Goal: Task Accomplishment & Management: Use online tool/utility

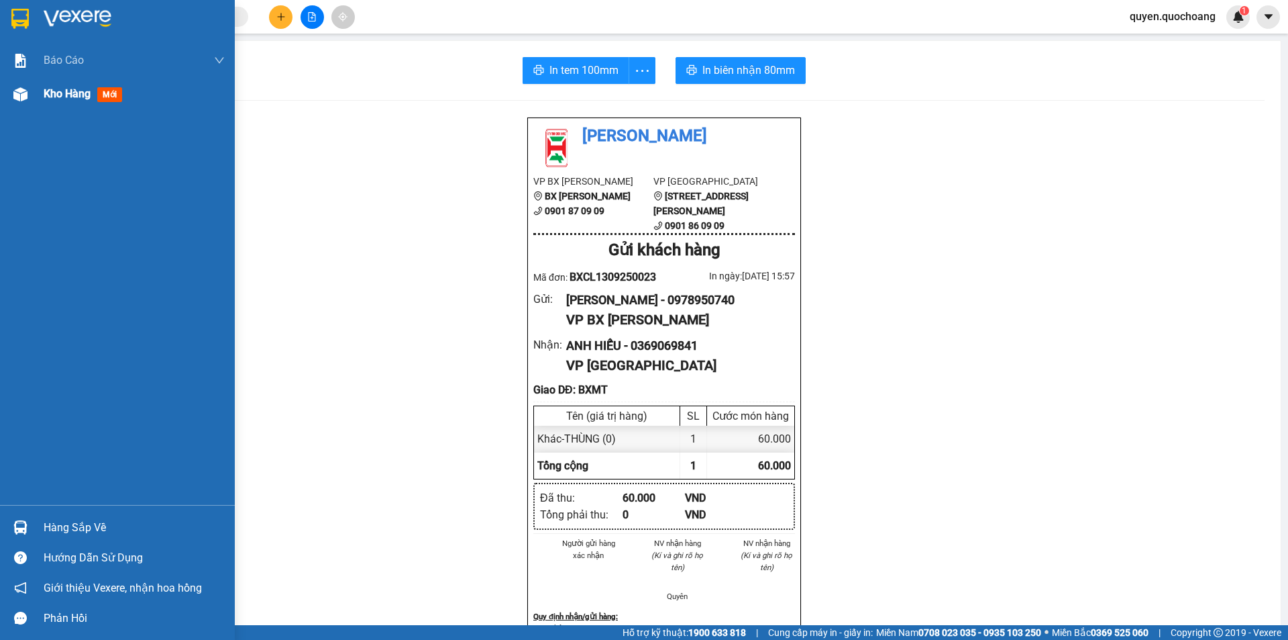
click at [22, 93] on img at bounding box center [20, 94] width 14 height 14
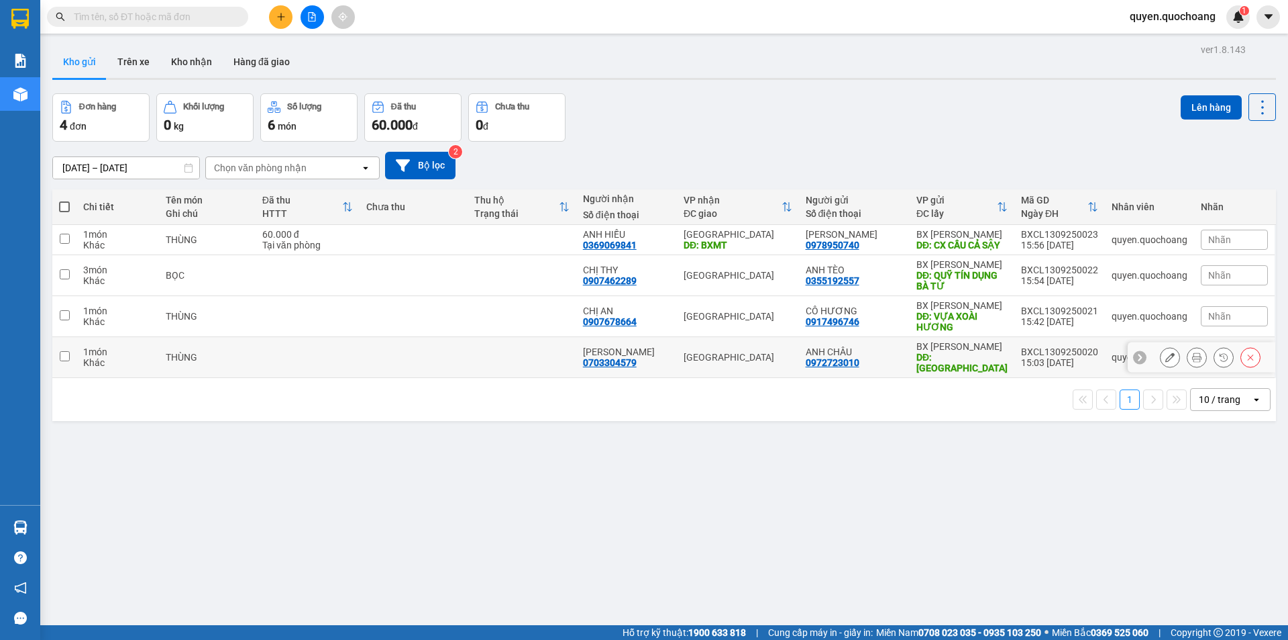
click at [533, 366] on td at bounding box center [522, 357] width 108 height 41
checkbox input "true"
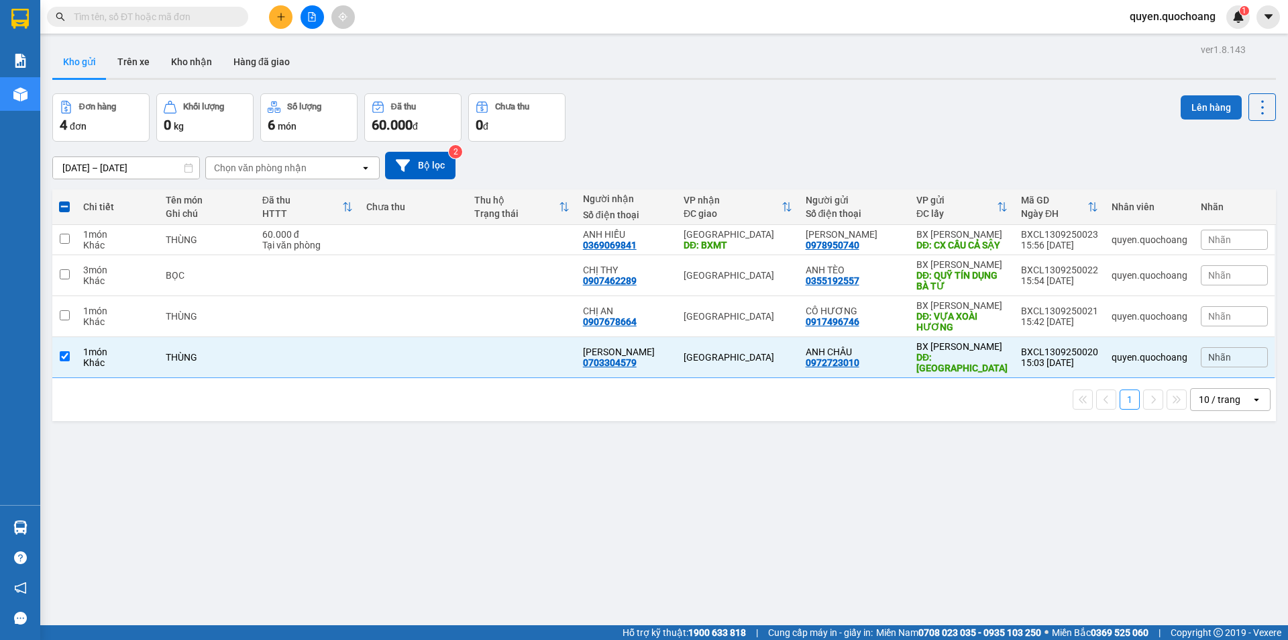
click at [1181, 99] on button "Lên hàng" at bounding box center [1211, 107] width 61 height 24
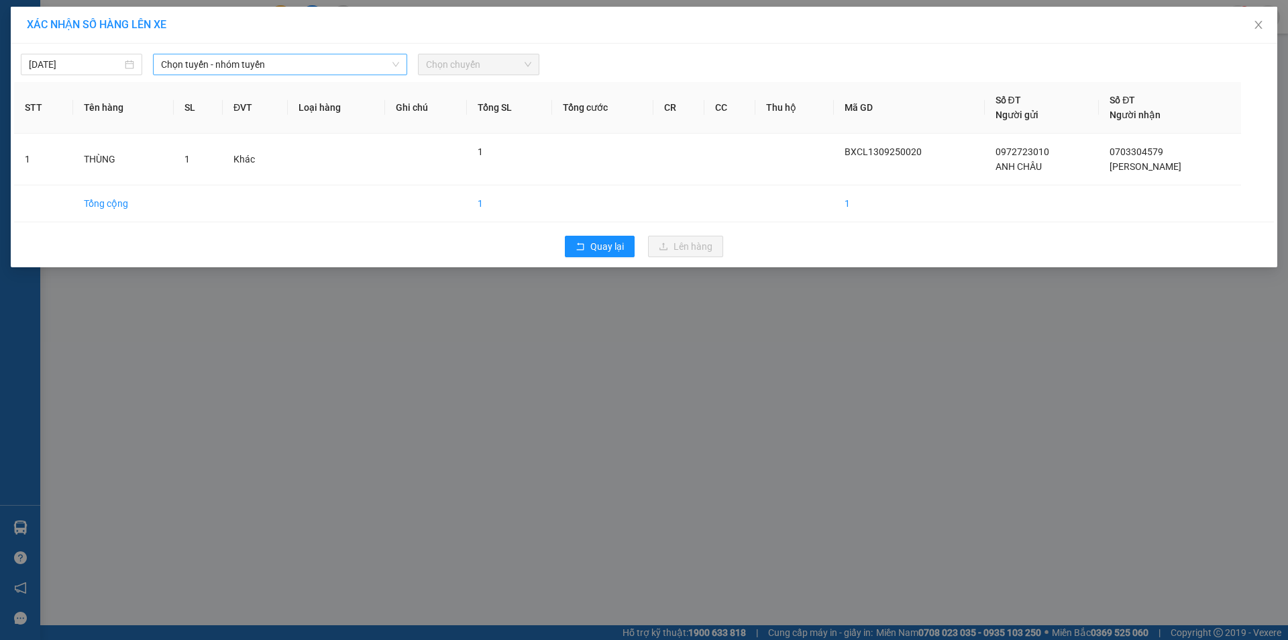
click at [317, 64] on span "Chọn tuyến - nhóm tuyến" at bounding box center [280, 64] width 238 height 20
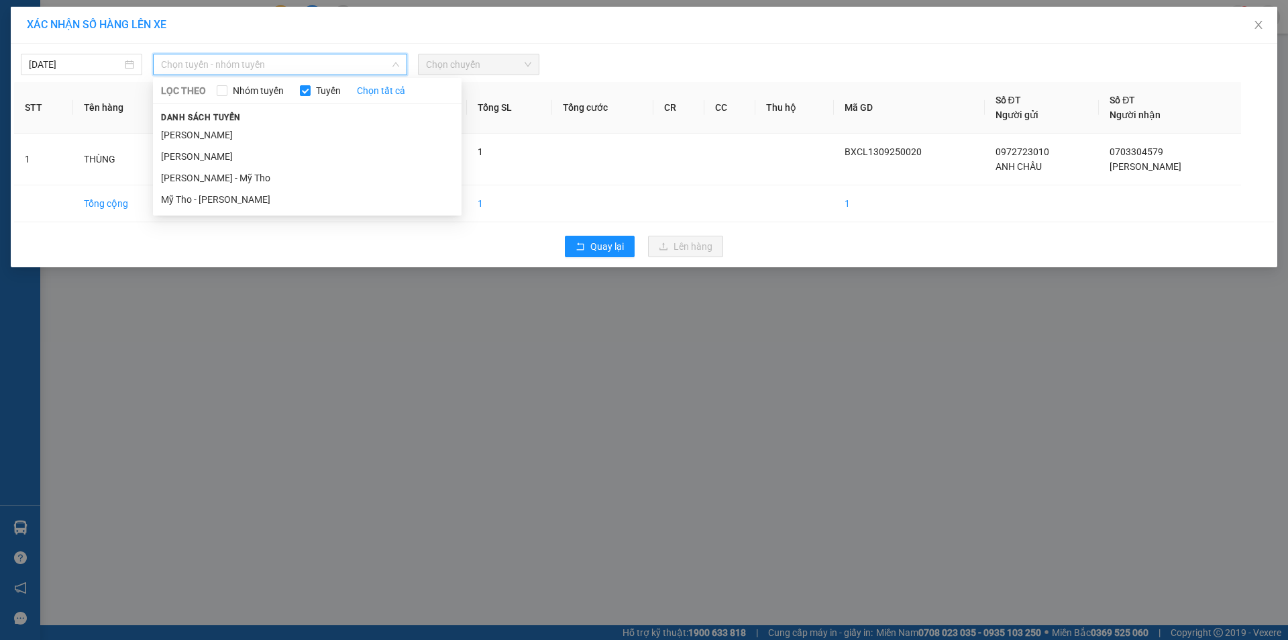
drag, startPoint x: 301, startPoint y: 133, endPoint x: 323, endPoint y: 129, distance: 22.5
click at [302, 134] on li "[PERSON_NAME]" at bounding box center [307, 134] width 309 height 21
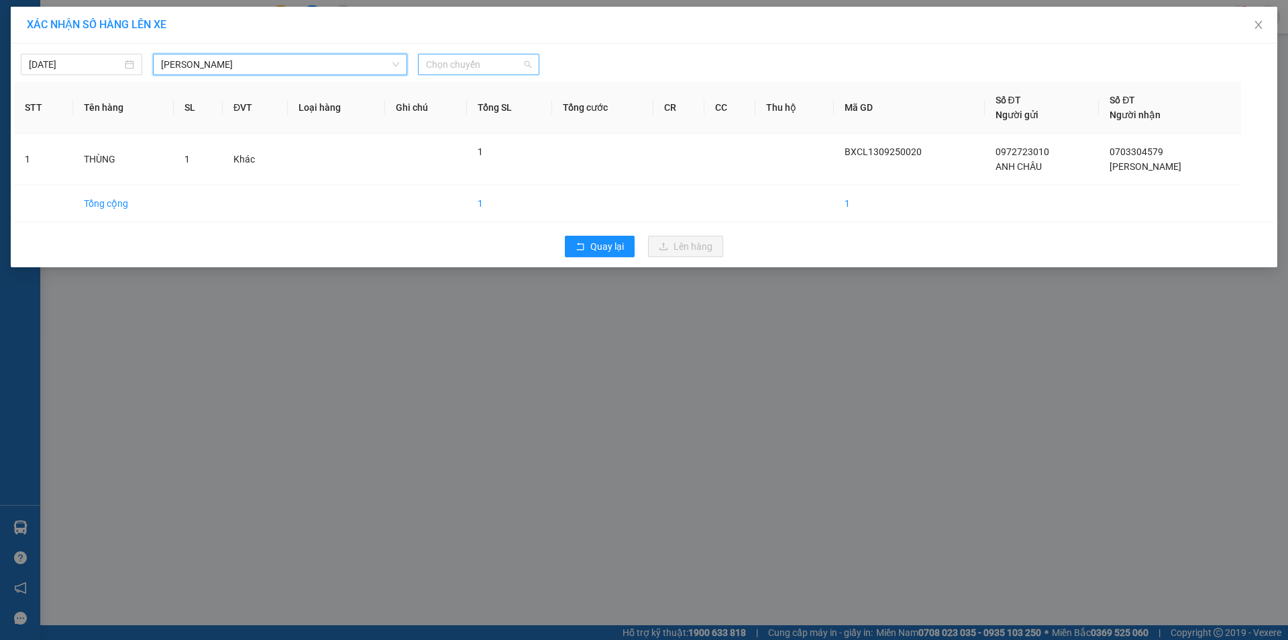
click at [521, 70] on span "Chọn chuyến" at bounding box center [478, 64] width 105 height 20
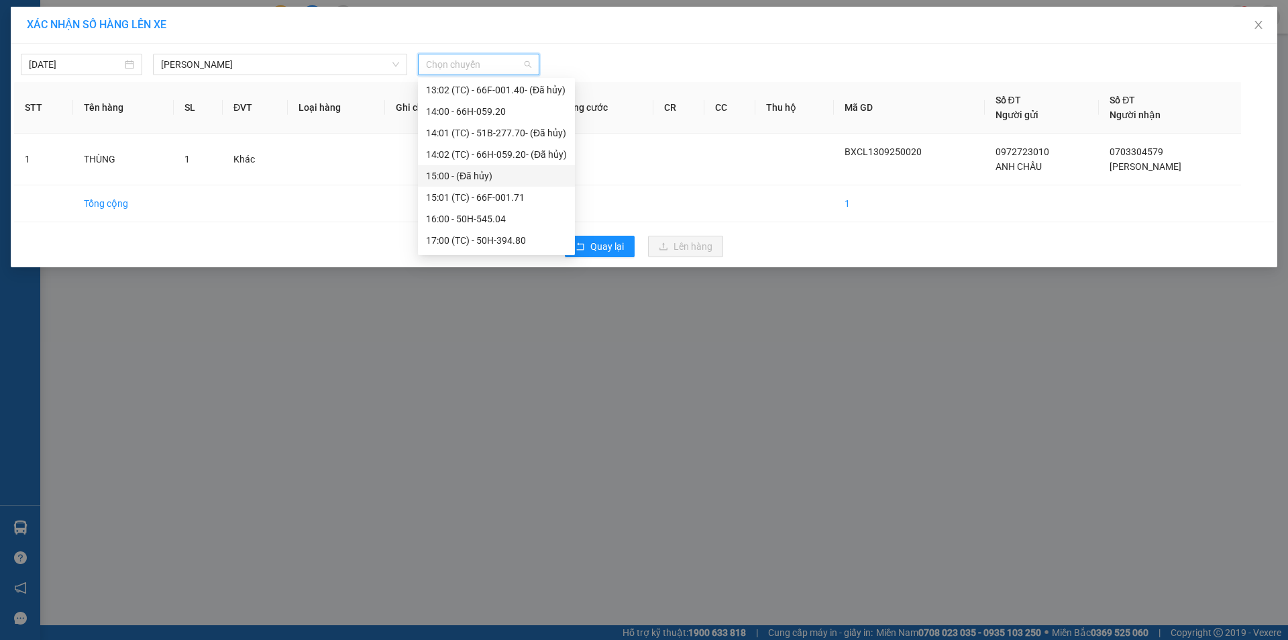
scroll to position [623, 0]
click at [495, 181] on div "16:00 - 50H-545.04" at bounding box center [496, 177] width 141 height 15
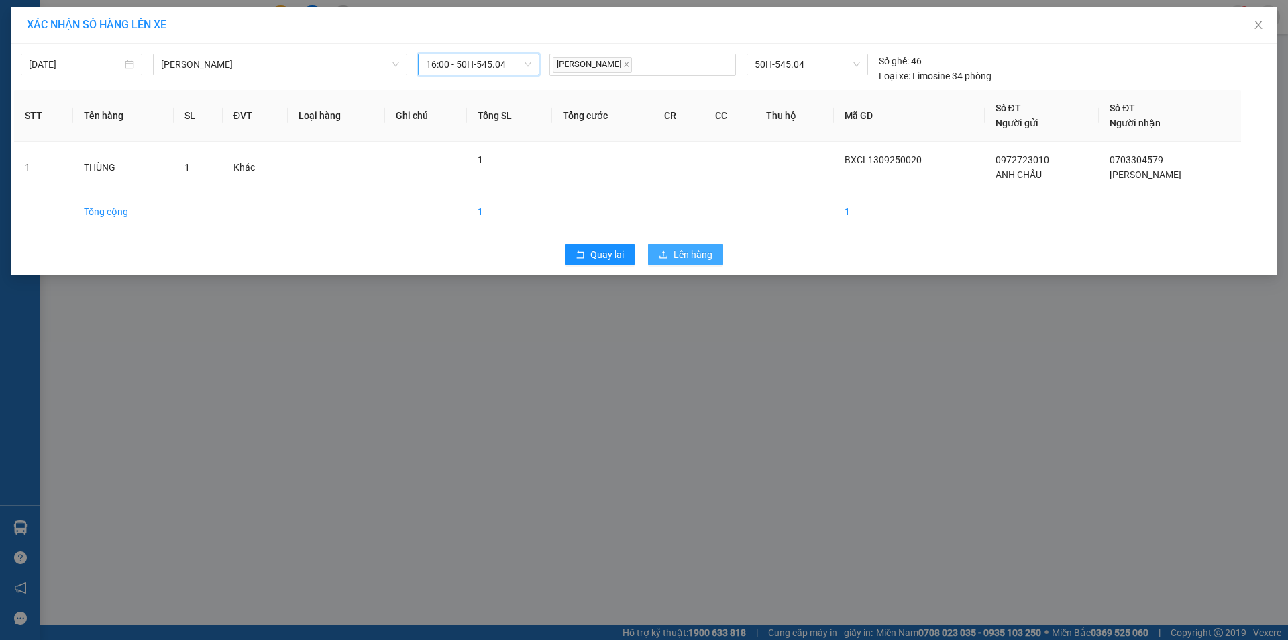
click at [664, 257] on icon "upload" at bounding box center [663, 254] width 9 height 9
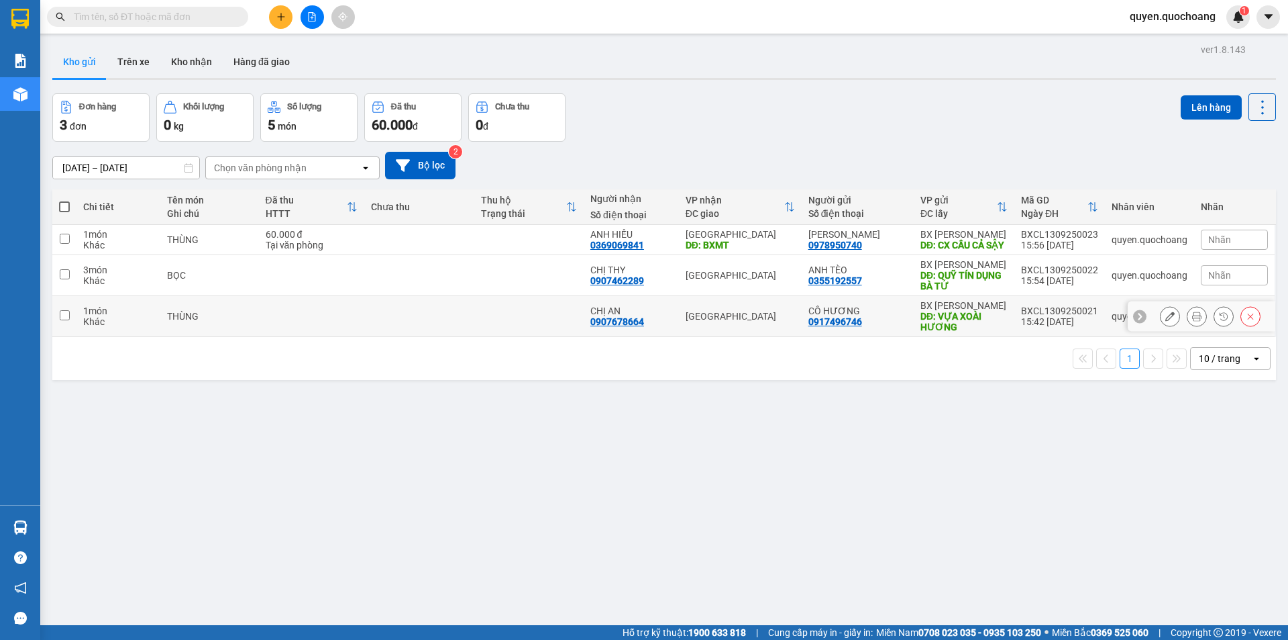
click at [993, 332] on div "DĐ: VỰA XOÀI HƯƠNG" at bounding box center [964, 321] width 87 height 21
checkbox input "true"
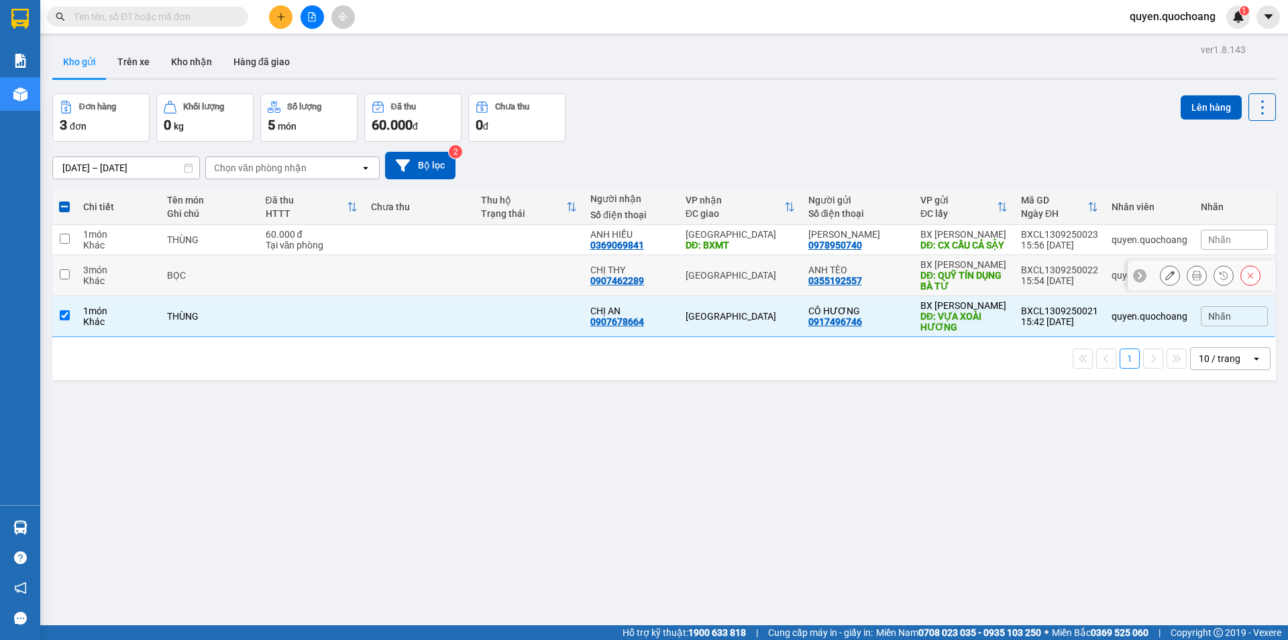
click at [997, 291] on div "DĐ: QUỸ TÍN DỤNG BÀ TỨ" at bounding box center [964, 280] width 87 height 21
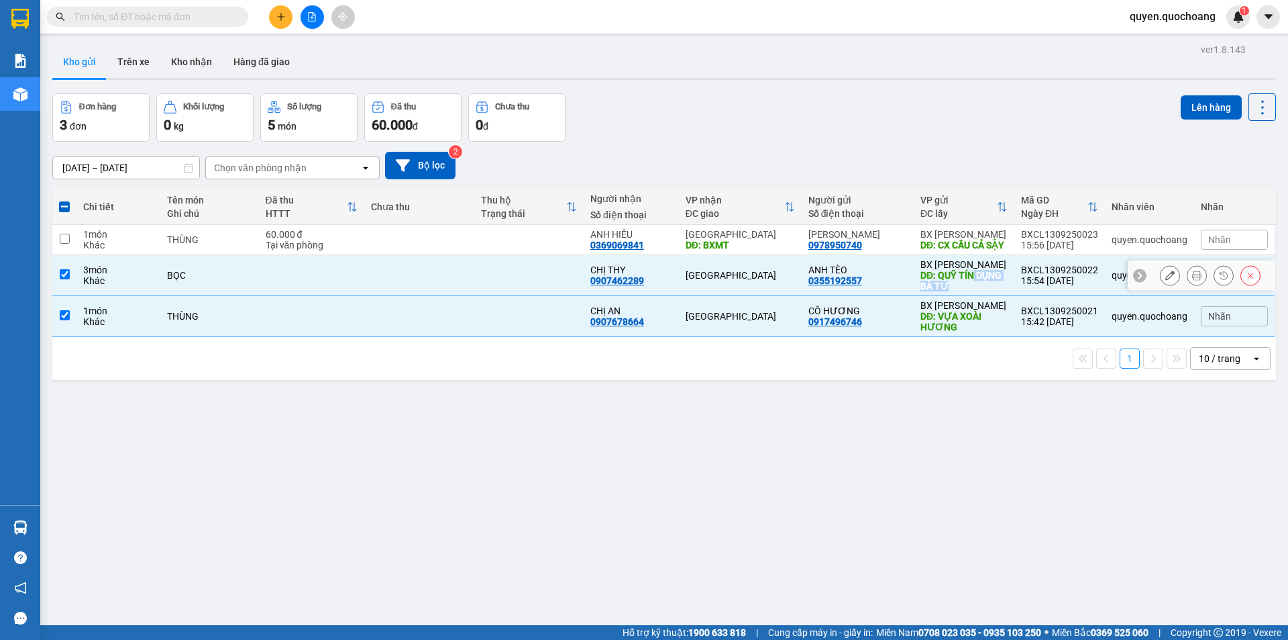
click at [1001, 291] on div "DĐ: QUỸ TÍN DỤNG BÀ TỨ" at bounding box center [964, 280] width 87 height 21
checkbox input "false"
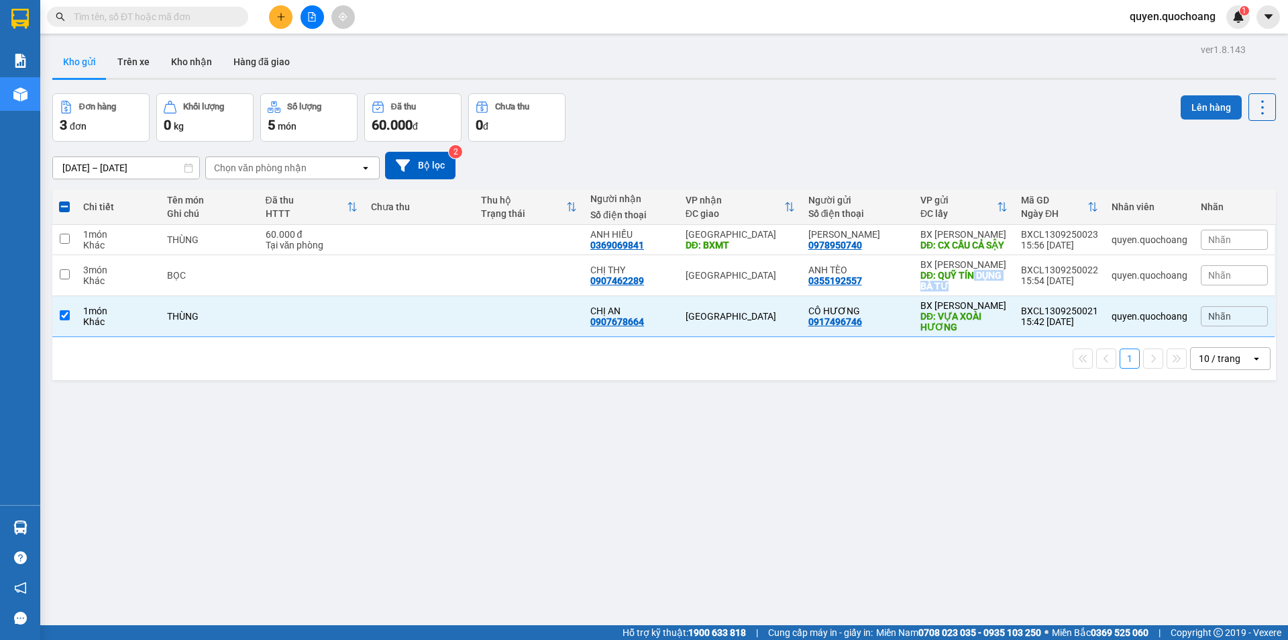
click at [1184, 109] on button "Lên hàng" at bounding box center [1211, 107] width 61 height 24
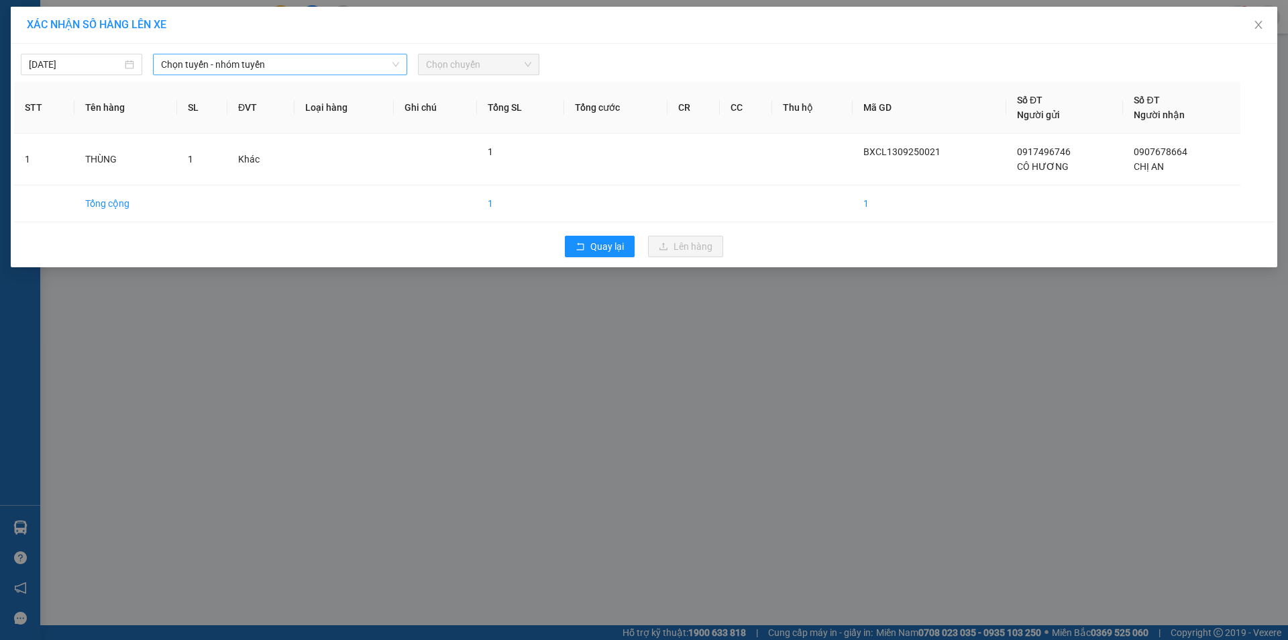
click at [334, 70] on span "Chọn tuyến - nhóm tuyến" at bounding box center [280, 64] width 238 height 20
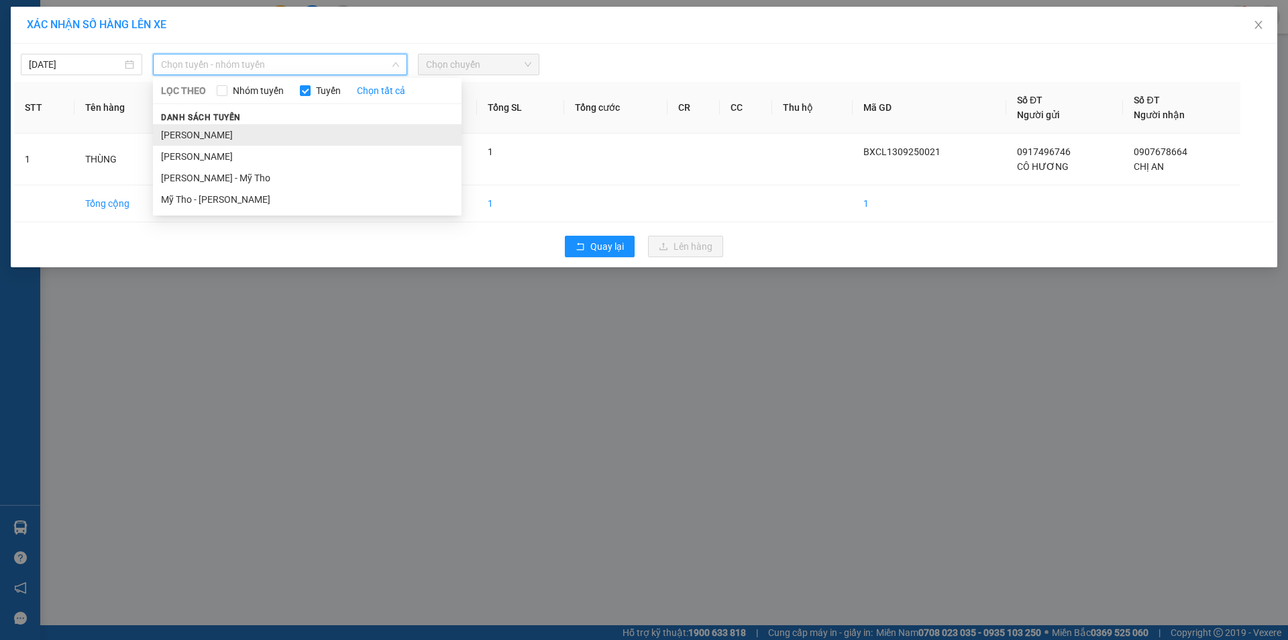
click at [330, 130] on li "[PERSON_NAME]" at bounding box center [307, 134] width 309 height 21
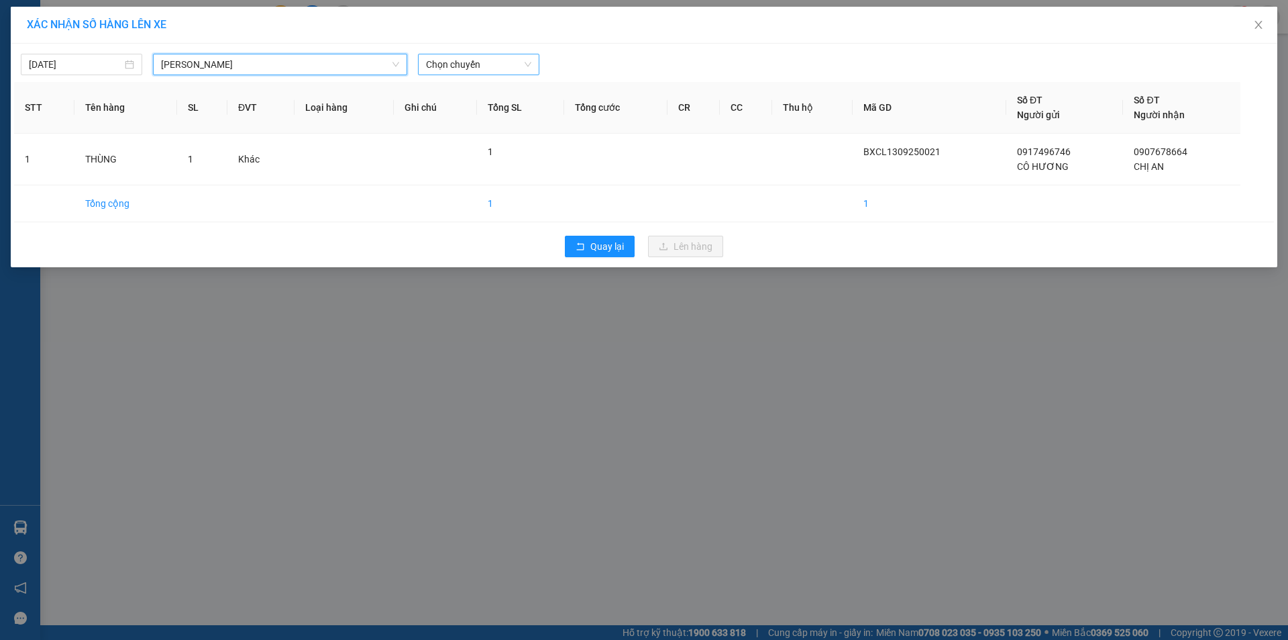
click at [494, 66] on span "Chọn chuyến" at bounding box center [478, 64] width 105 height 20
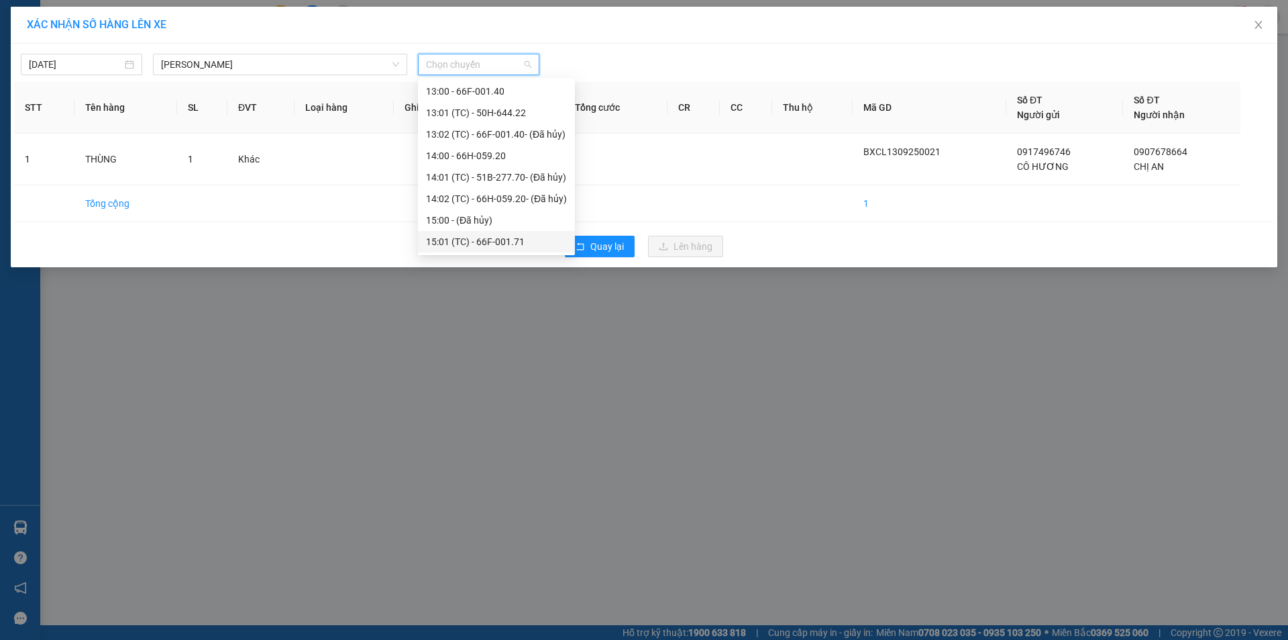
scroll to position [623, 0]
click at [497, 180] on div "16:00 - 50H-545.04" at bounding box center [496, 177] width 141 height 15
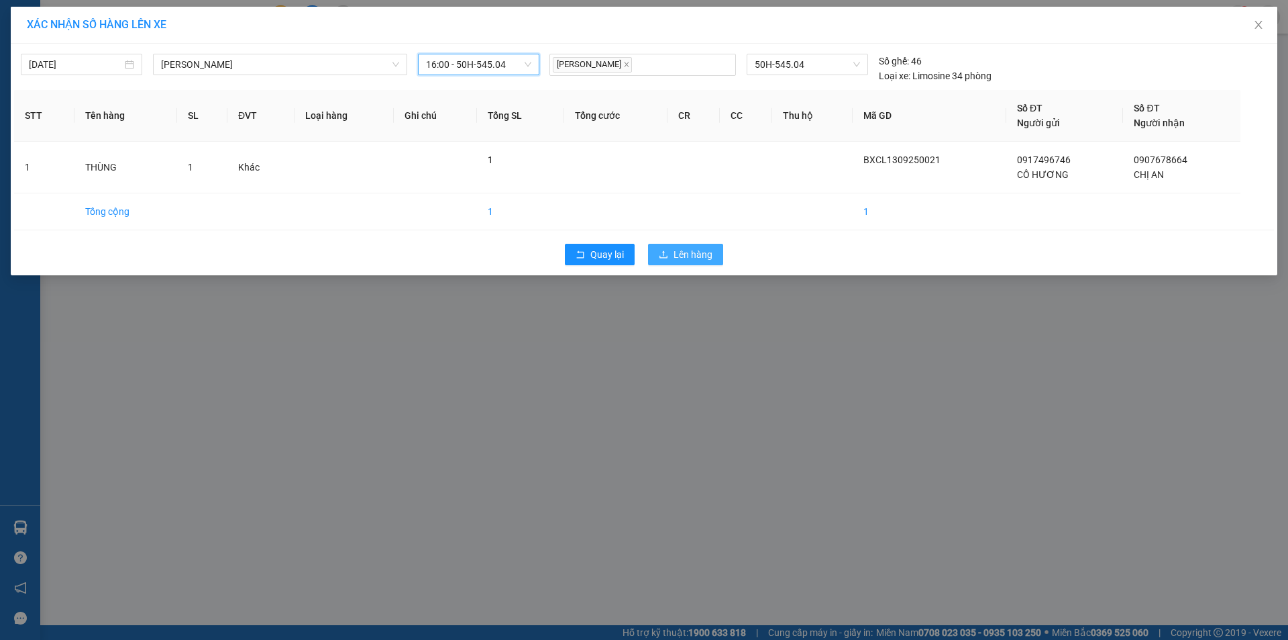
click at [666, 246] on button "Lên hàng" at bounding box center [685, 254] width 75 height 21
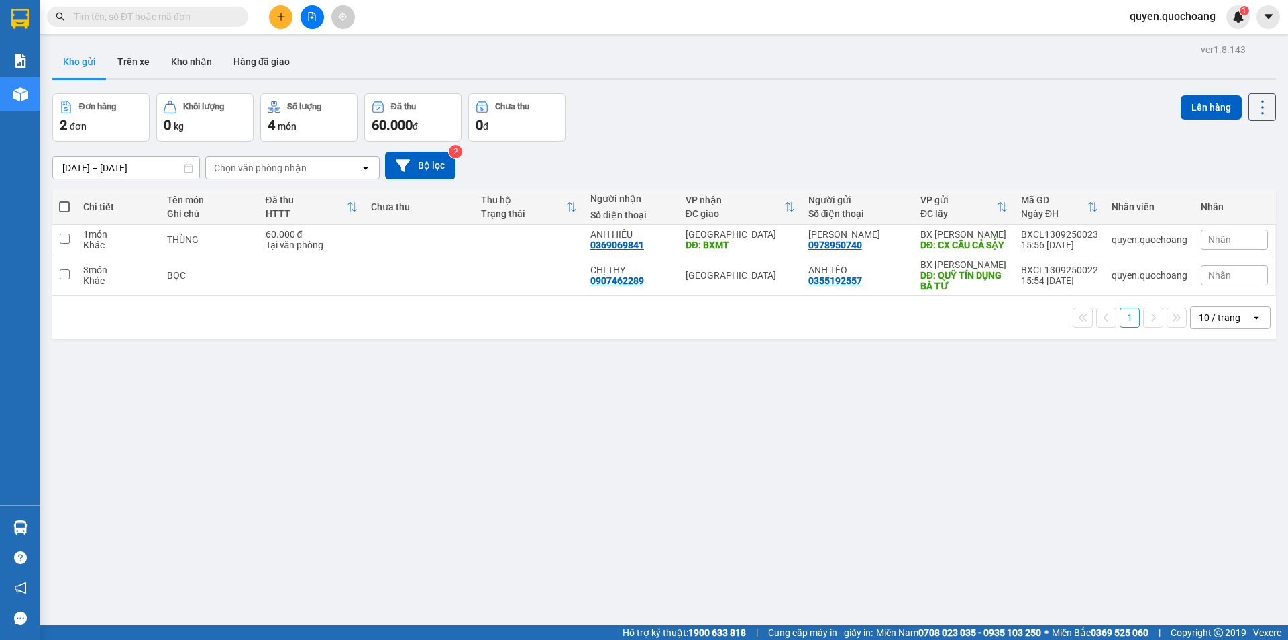
click at [1133, 15] on span "quyen.quochoang" at bounding box center [1172, 16] width 107 height 17
click at [1146, 43] on span "Đăng xuất" at bounding box center [1179, 41] width 80 height 15
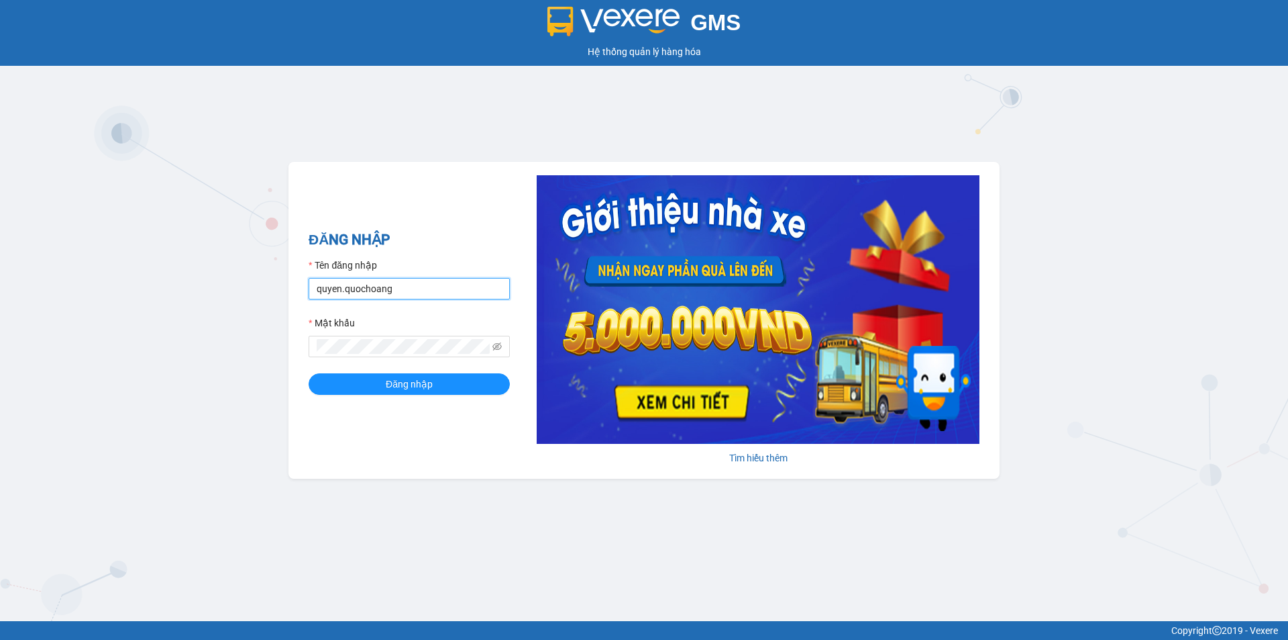
click at [439, 293] on input "quyen.quochoang" at bounding box center [409, 288] width 201 height 21
type input "vy.quochoang"
click at [421, 381] on span "Đăng nhập" at bounding box center [409, 383] width 47 height 15
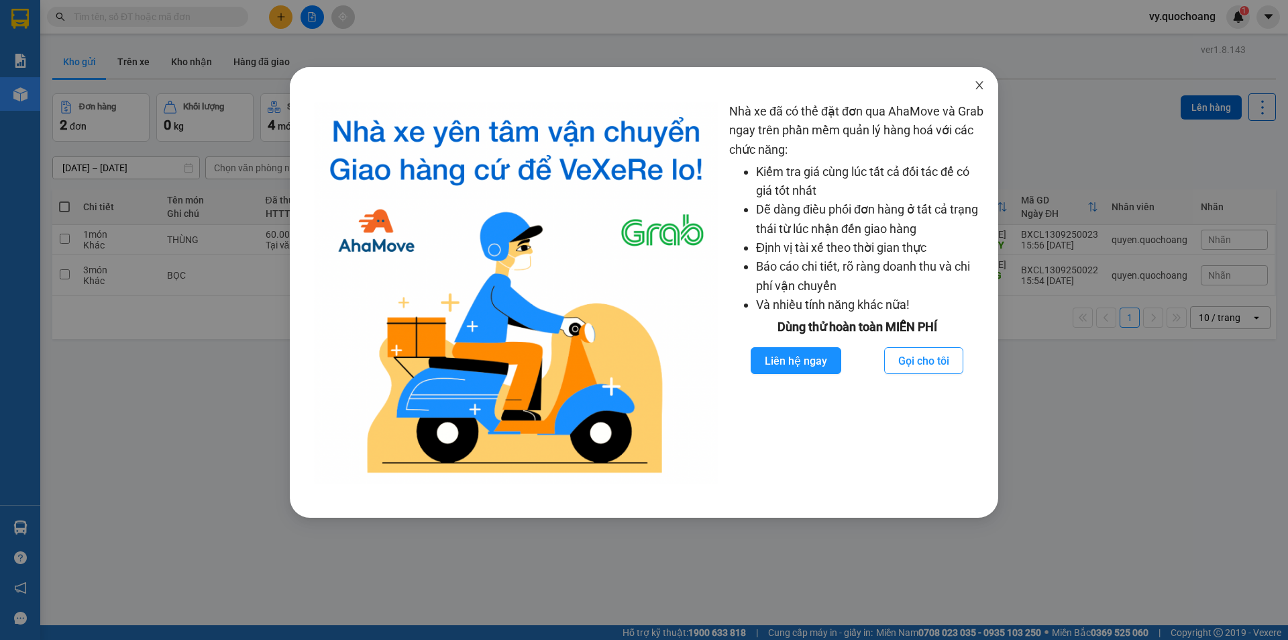
click at [984, 86] on icon "close" at bounding box center [979, 85] width 11 height 11
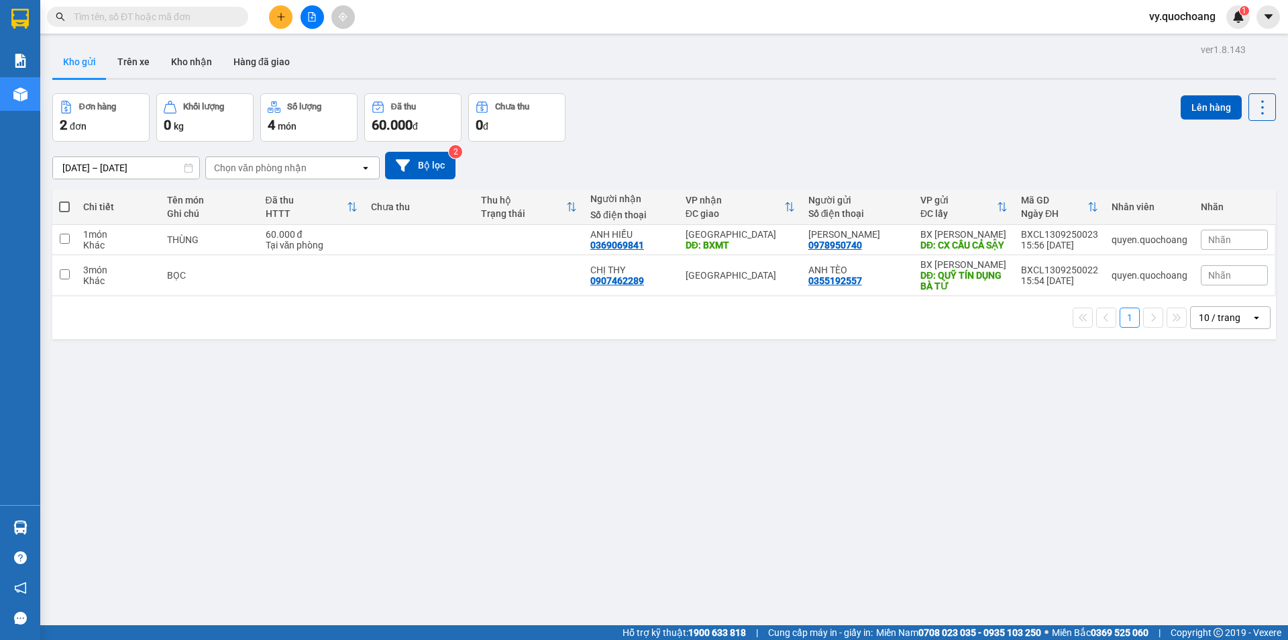
click at [283, 17] on icon "plus" at bounding box center [280, 16] width 9 height 9
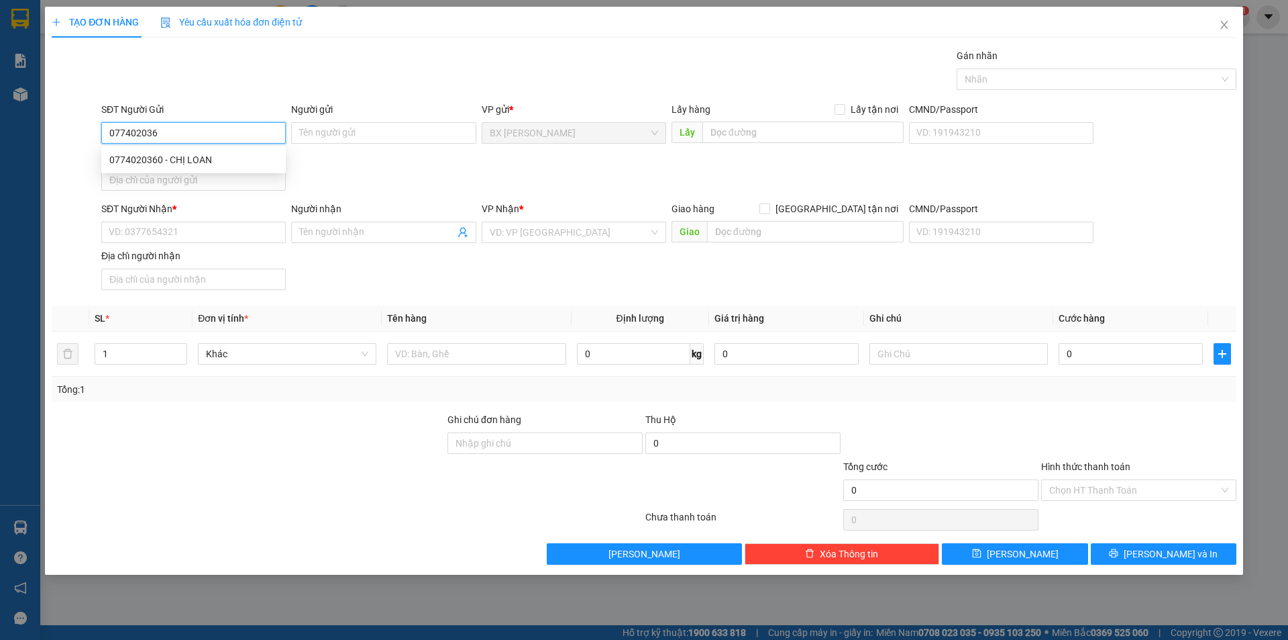
type input "0774020360"
click at [209, 160] on div "0774020360 - CHỊ LOAN" at bounding box center [193, 159] width 168 height 15
type input "CHỊ LOAN"
type input "0774020360"
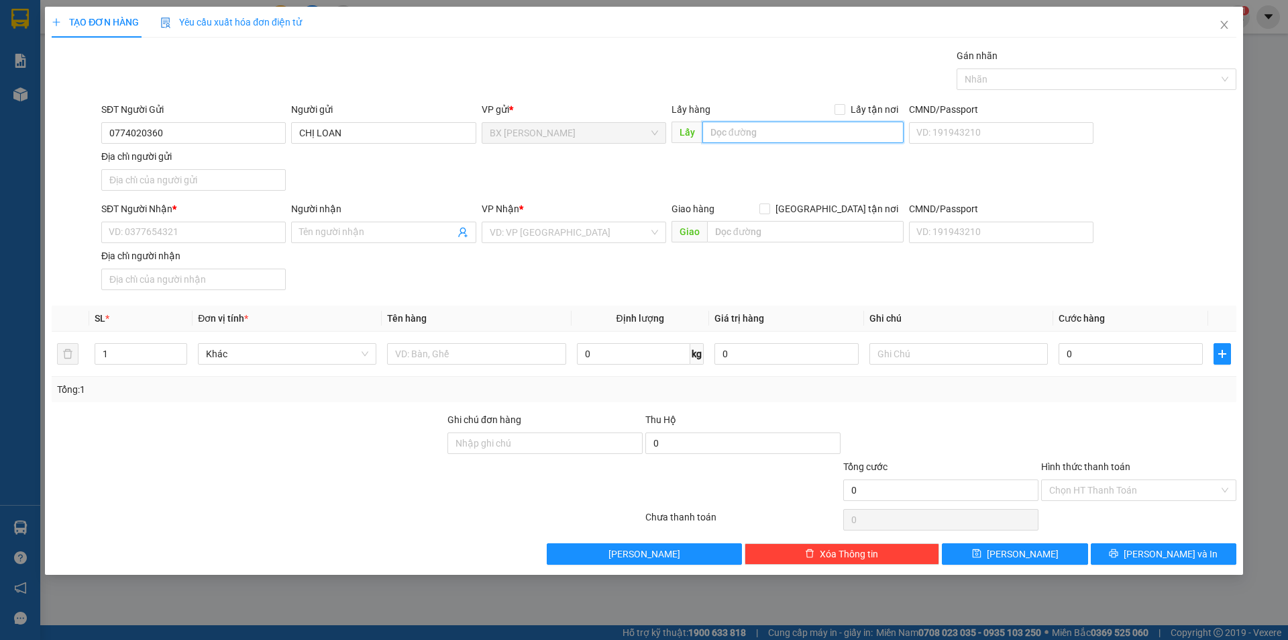
click at [750, 136] on input "text" at bounding box center [803, 131] width 201 height 21
type input "H"
type input "[DEMOGRAPHIC_DATA][GEOGRAPHIC_DATA]"
click at [230, 223] on input "SĐT Người Nhận *" at bounding box center [193, 231] width 185 height 21
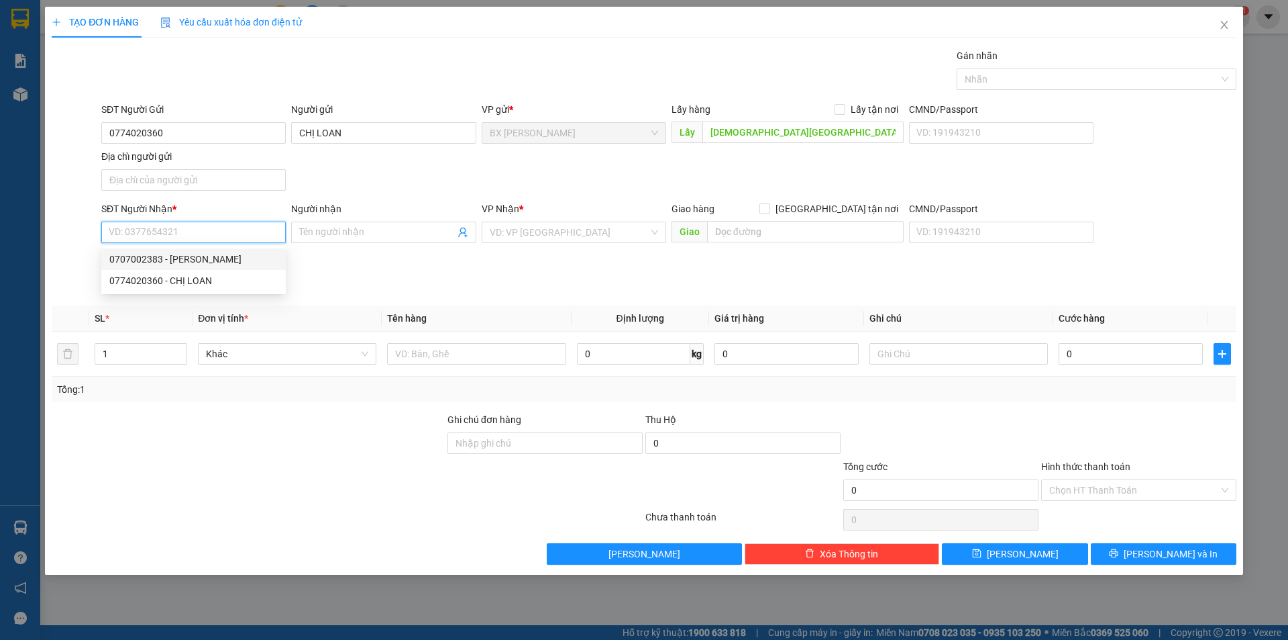
click at [234, 262] on div "0707002383 - [PERSON_NAME]" at bounding box center [193, 259] width 168 height 15
type input "0707002383"
type input "BÙI VĂN BÌNH"
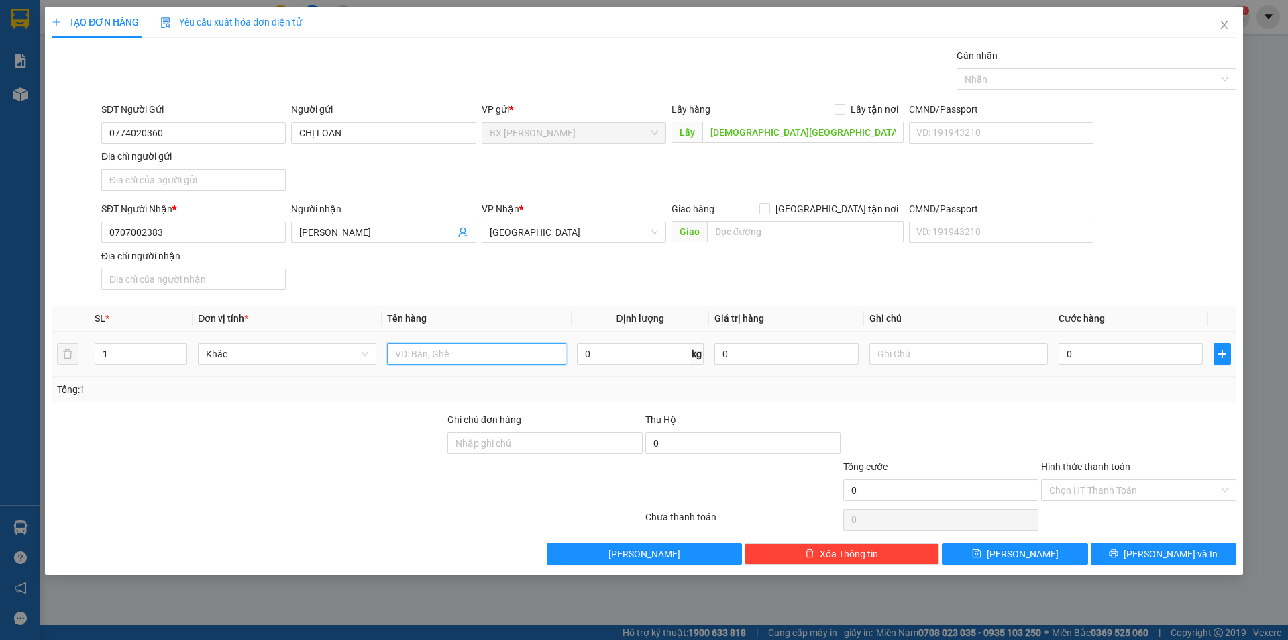
click at [476, 356] on input "text" at bounding box center [476, 353] width 179 height 21
type input "BỌC"
drag, startPoint x: 1125, startPoint y: 552, endPoint x: 1137, endPoint y: 523, distance: 31.3
click at [1126, 552] on button "Lưu và In" at bounding box center [1164, 553] width 146 height 21
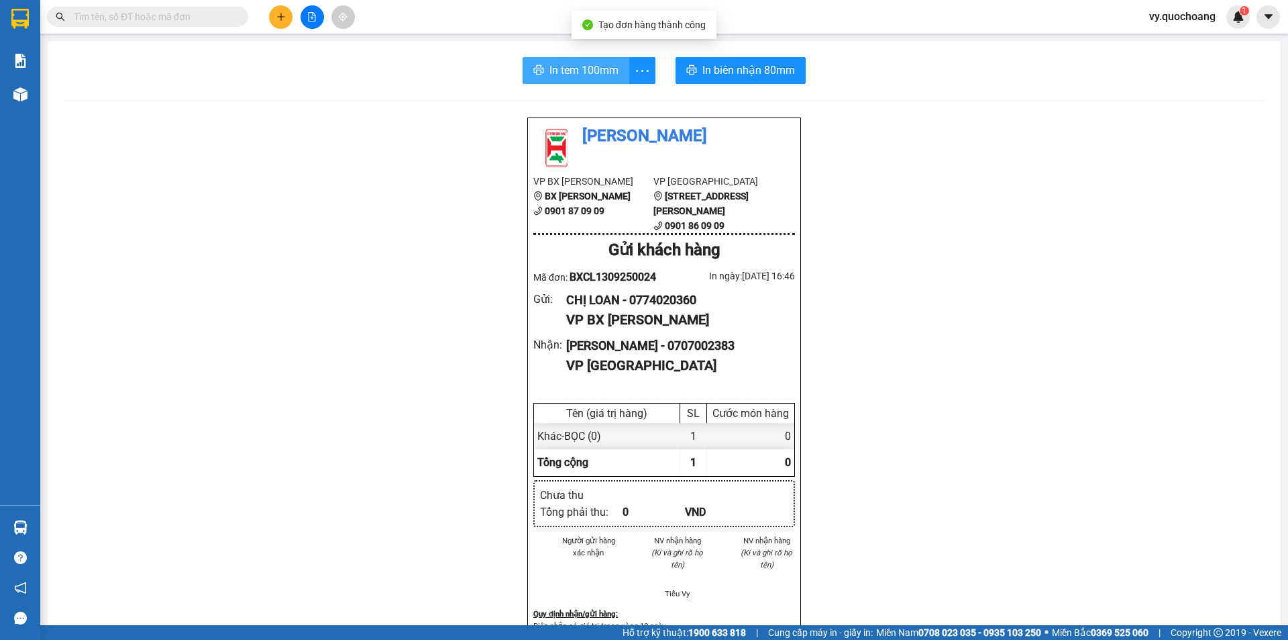
click at [595, 69] on span "In tem 100mm" at bounding box center [584, 70] width 69 height 17
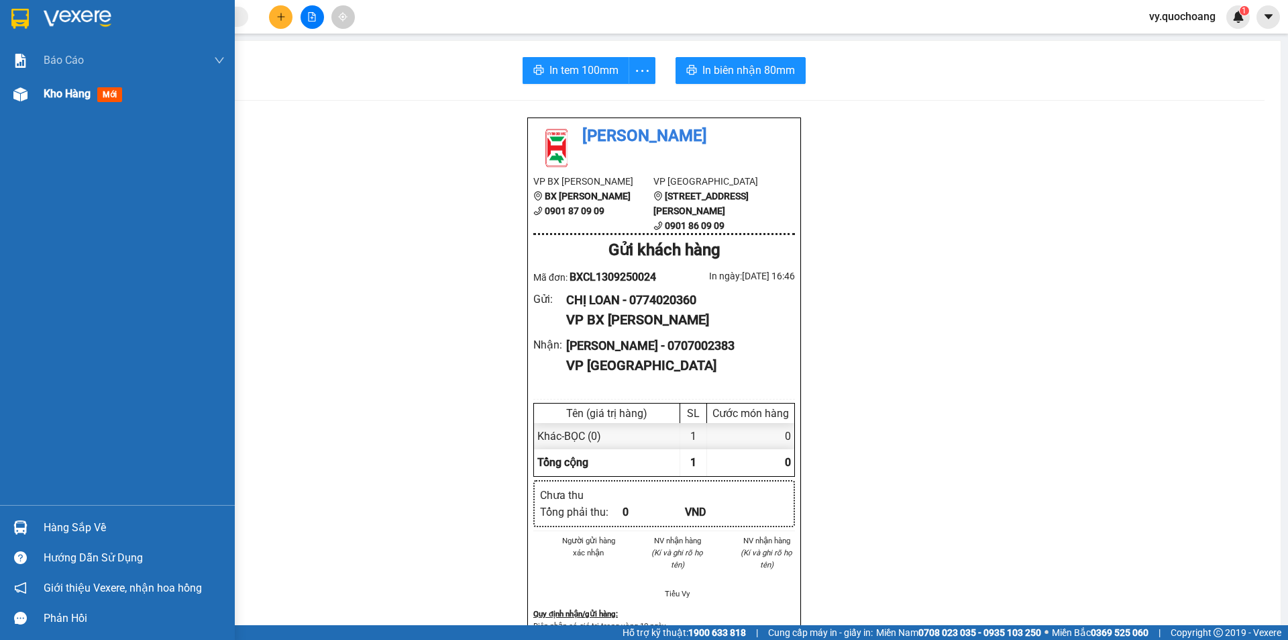
click at [67, 94] on span "Kho hàng" at bounding box center [67, 93] width 47 height 13
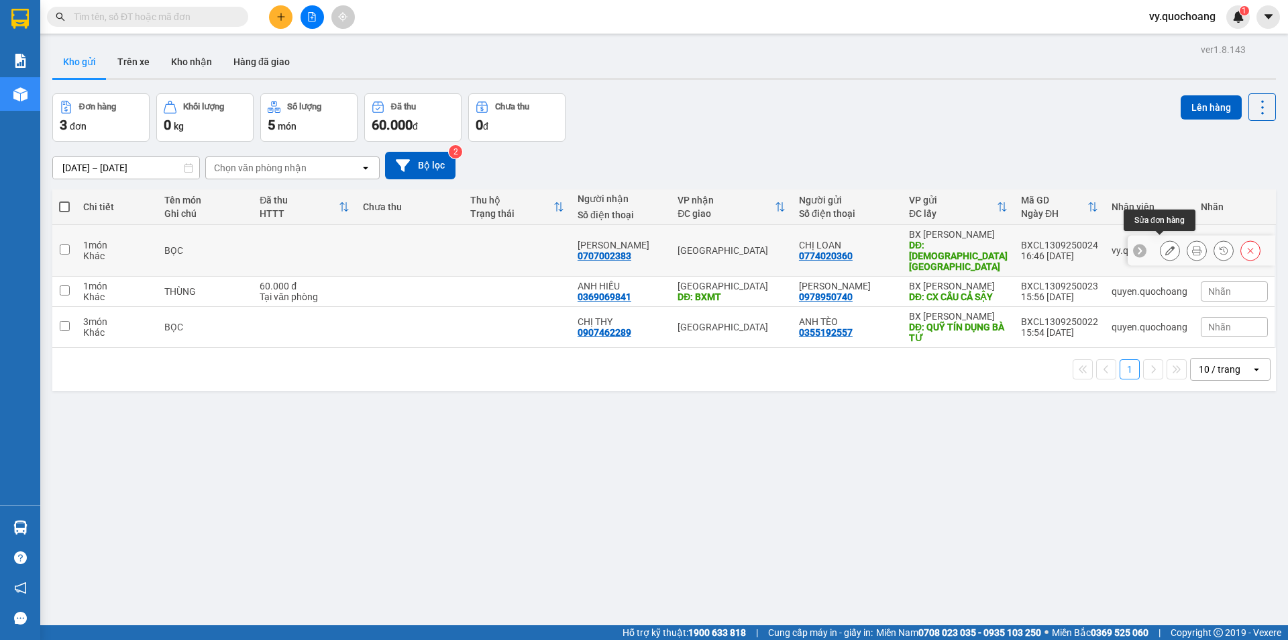
click at [1166, 246] on button at bounding box center [1170, 250] width 19 height 23
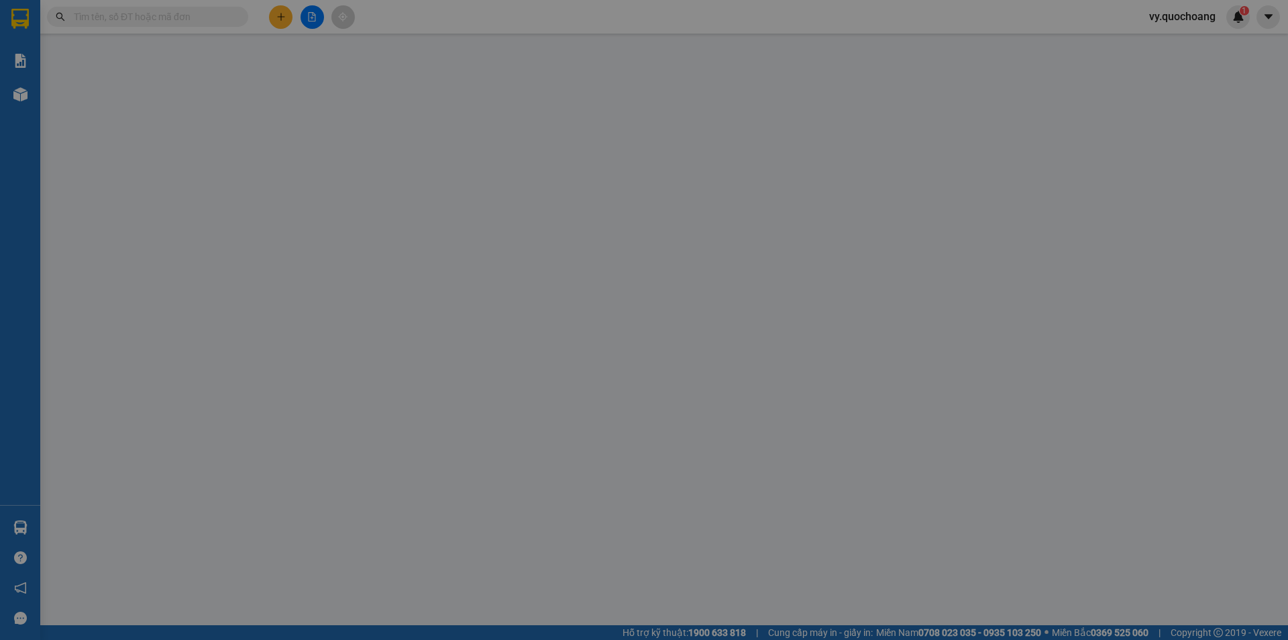
type input "0774020360"
type input "CHỊ LOAN"
type input "CHÙA HƯNG THIỀN"
type input "0707002383"
type input "BÙI VĂN BÌNH"
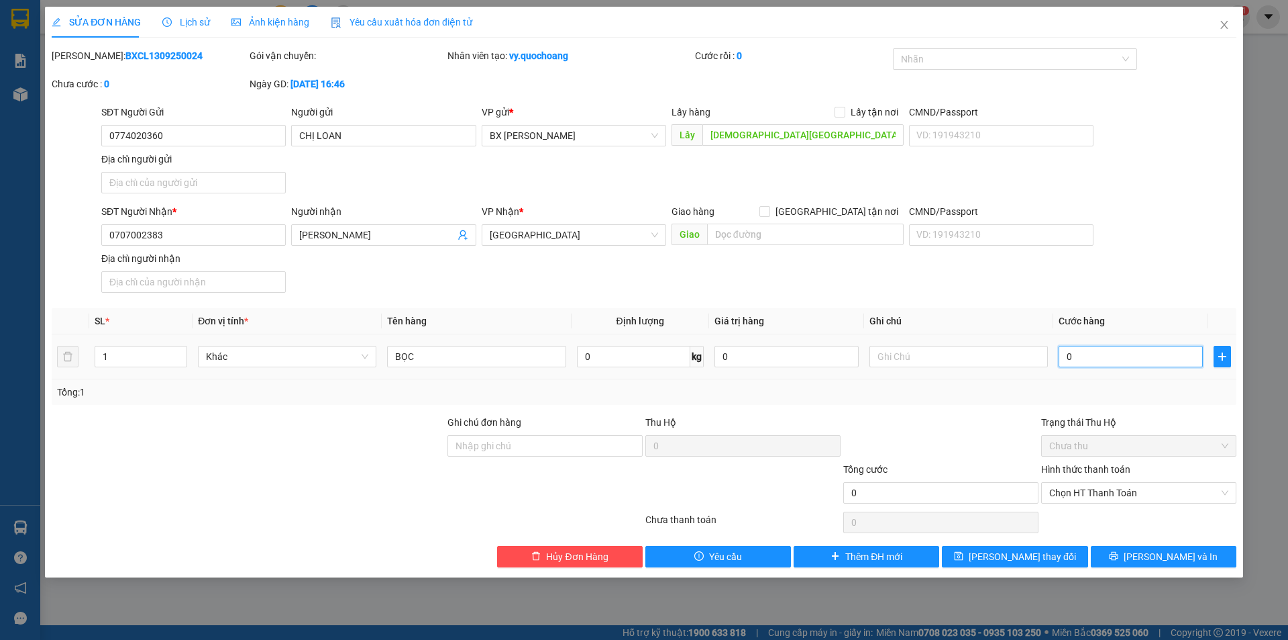
click at [1128, 360] on input "0" at bounding box center [1131, 356] width 144 height 21
type input "6"
type input "60"
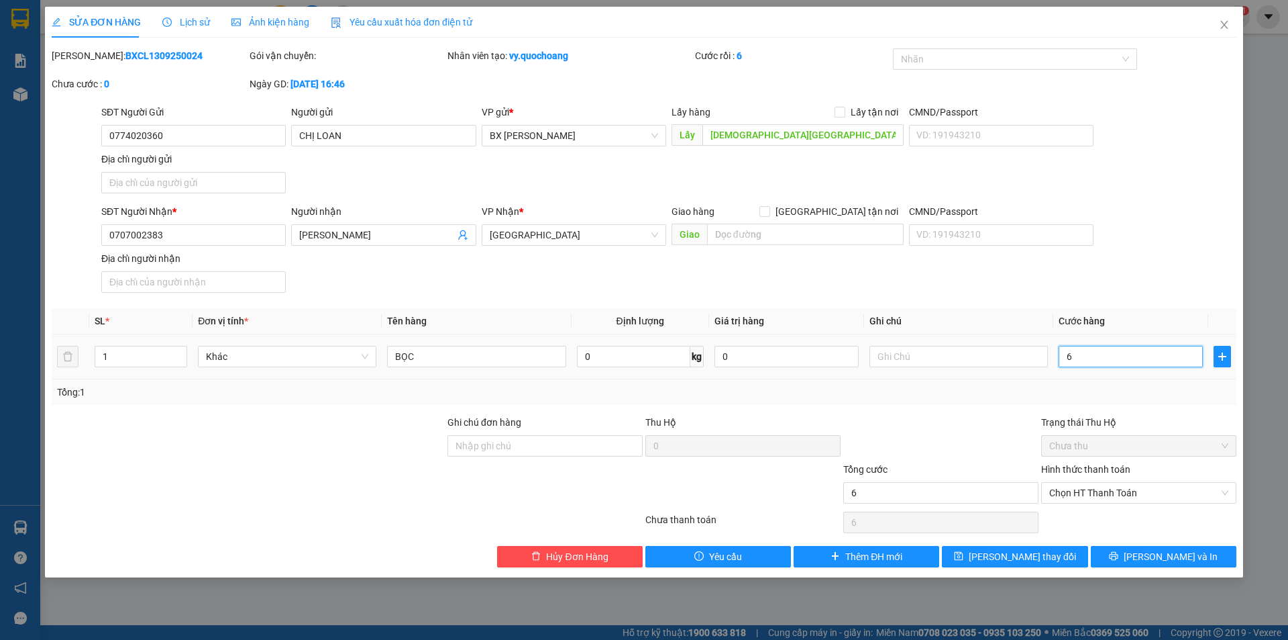
type input "60"
type input "60.000"
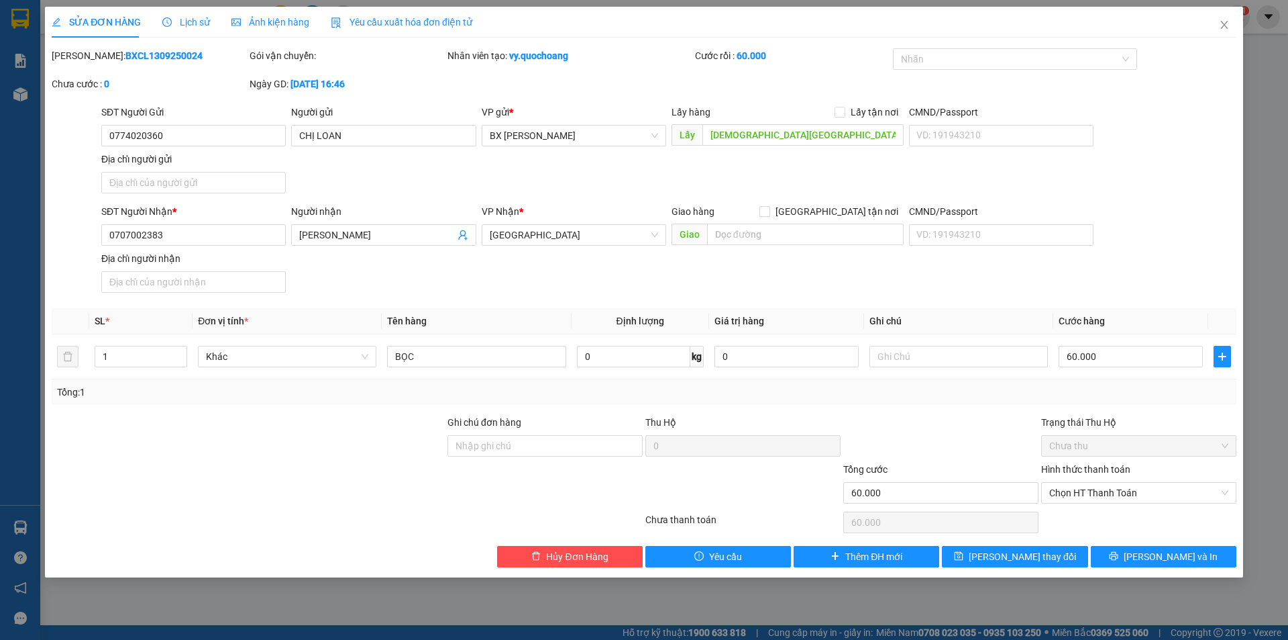
click at [1165, 389] on div "Tổng: 1" at bounding box center [644, 392] width 1174 height 15
click at [1161, 482] on div "Chọn HT Thanh Toán" at bounding box center [1139, 492] width 195 height 21
click at [1145, 520] on div "Tại văn phòng" at bounding box center [1139, 519] width 179 height 15
type input "0"
click at [1162, 557] on span "Lưu và In" at bounding box center [1171, 556] width 94 height 15
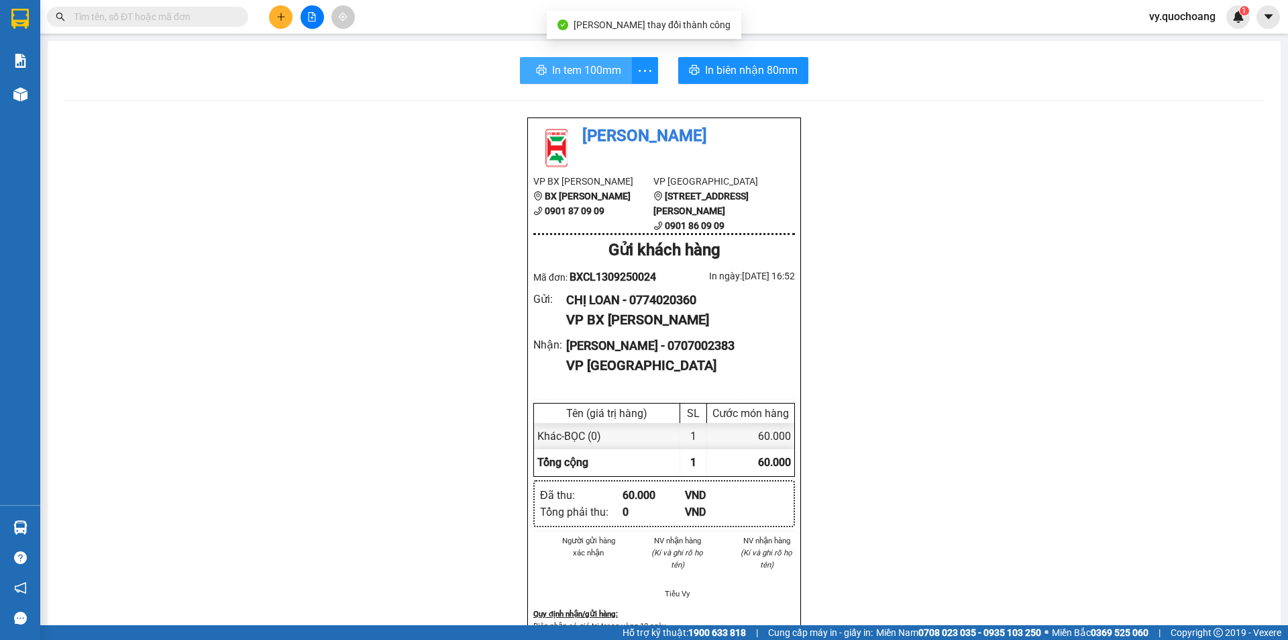
click at [581, 66] on span "In tem 100mm" at bounding box center [586, 70] width 69 height 17
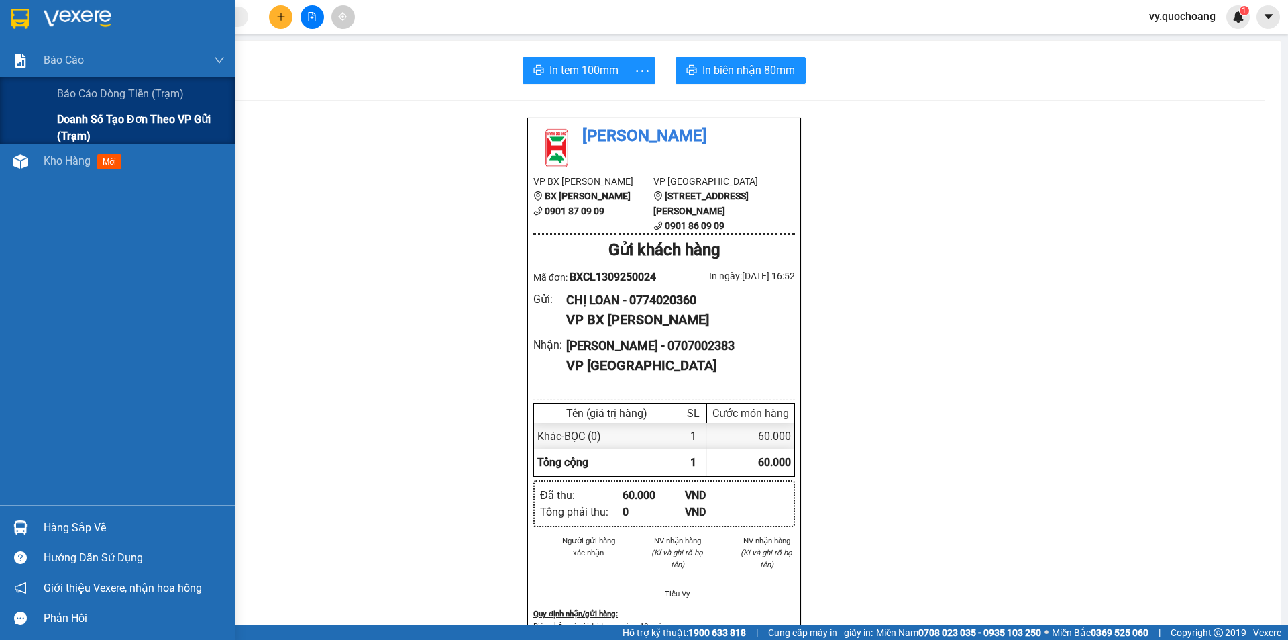
drag, startPoint x: 32, startPoint y: 117, endPoint x: 36, endPoint y: 128, distance: 11.2
click at [36, 127] on div "Doanh số tạo đơn theo VP gửi (trạm)" at bounding box center [117, 128] width 235 height 34
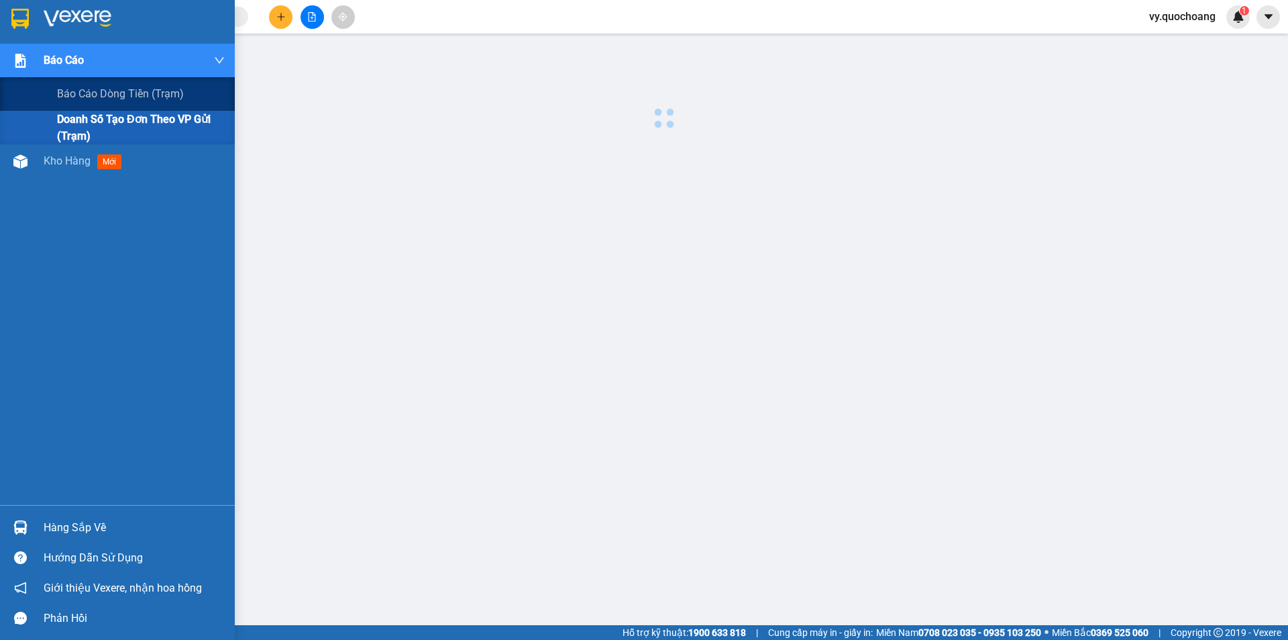
click at [42, 146] on div "Báo cáo Báo cáo dòng tiền (trạm) Doanh số tạo đơn theo VP gửi (trạm) Kho hàng m…" at bounding box center [117, 274] width 235 height 461
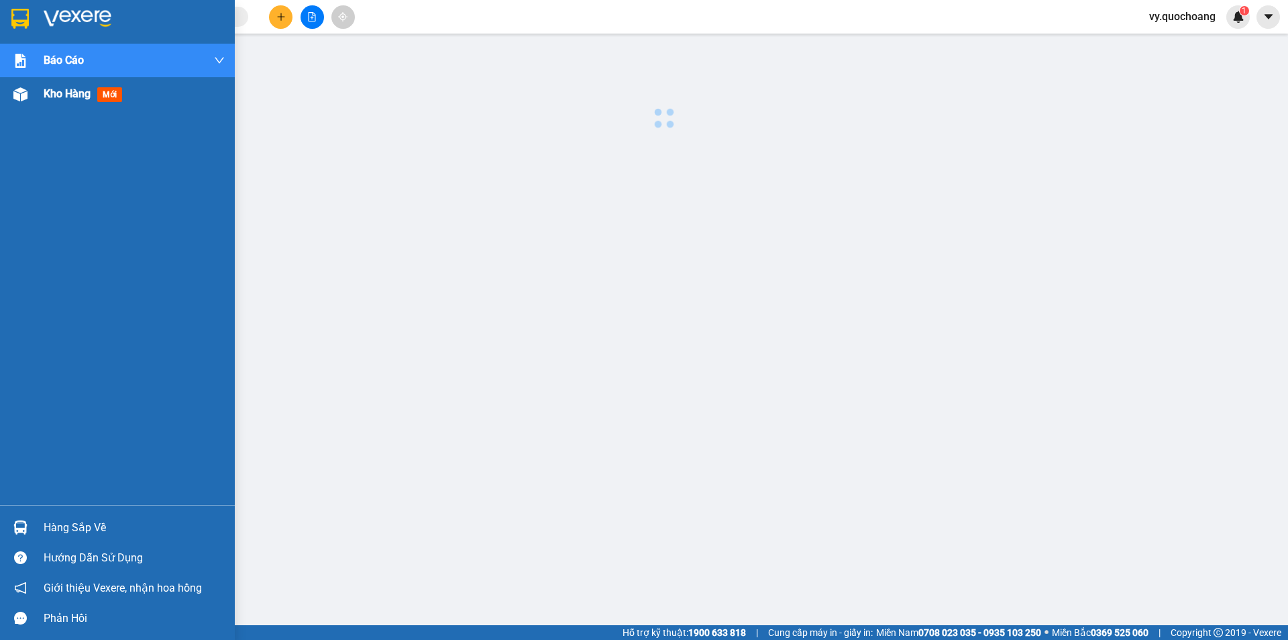
click at [38, 89] on div "Kho hàng mới" at bounding box center [117, 94] width 235 height 34
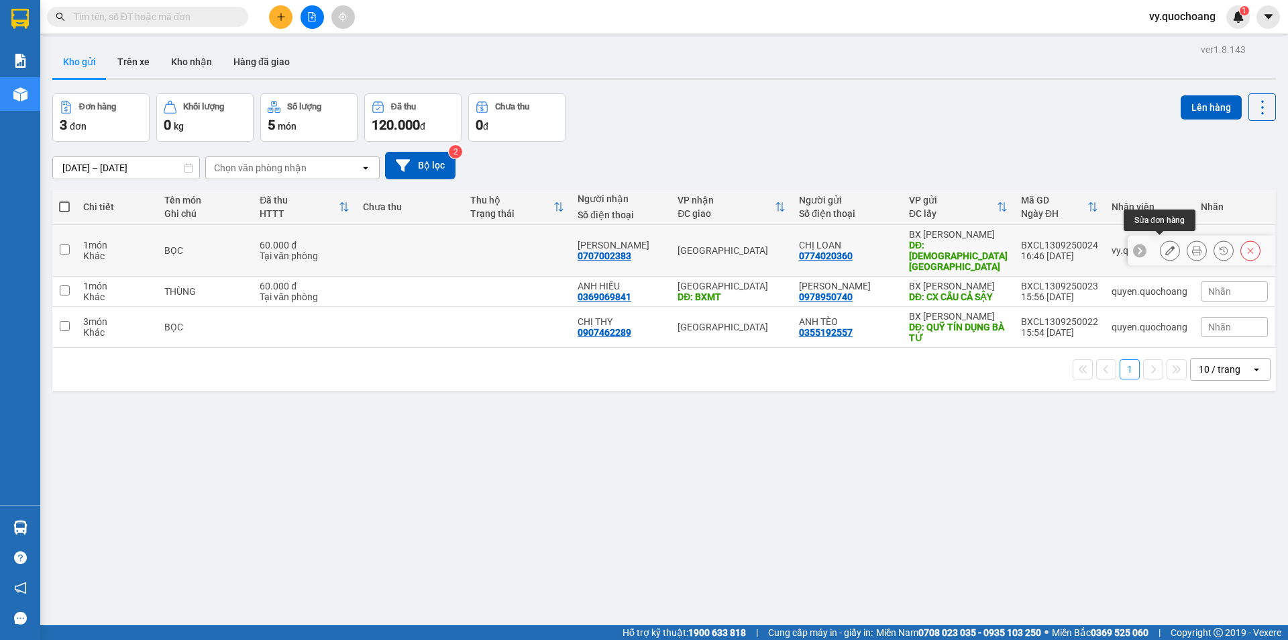
click at [1161, 240] on button at bounding box center [1170, 250] width 19 height 23
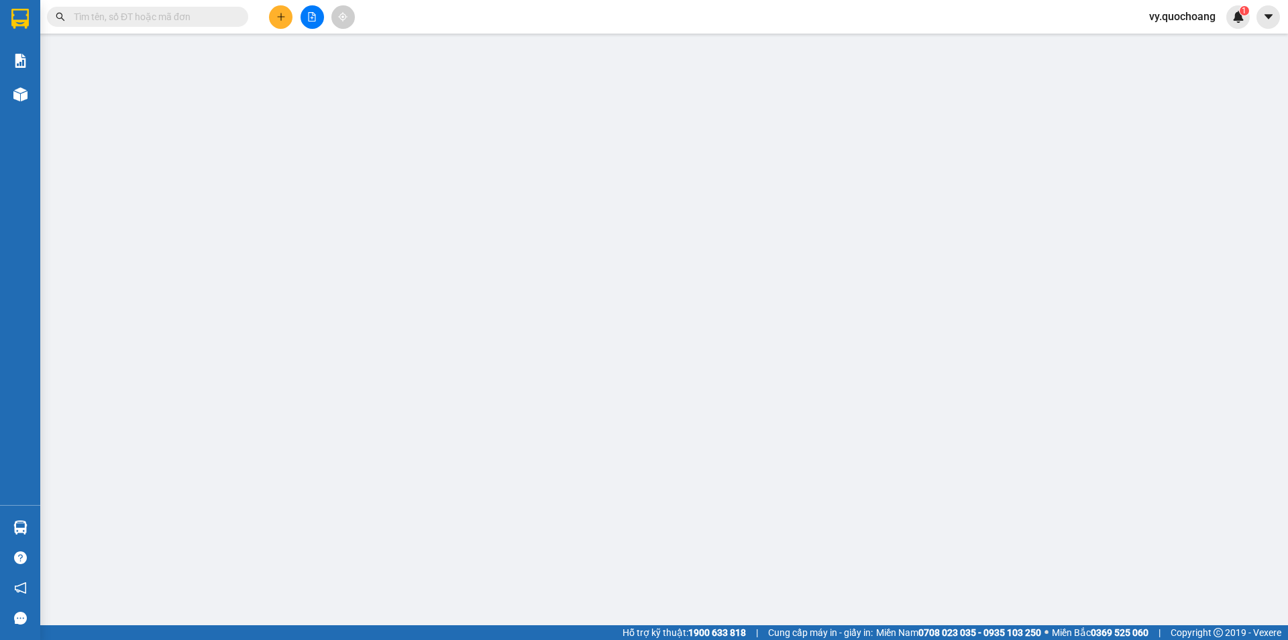
type input "0774020360"
type input "CHỊ LOAN"
type input "CHÙA HƯNG THIỀN"
type input "0707002383"
type input "BÙI VĂN BÌNH"
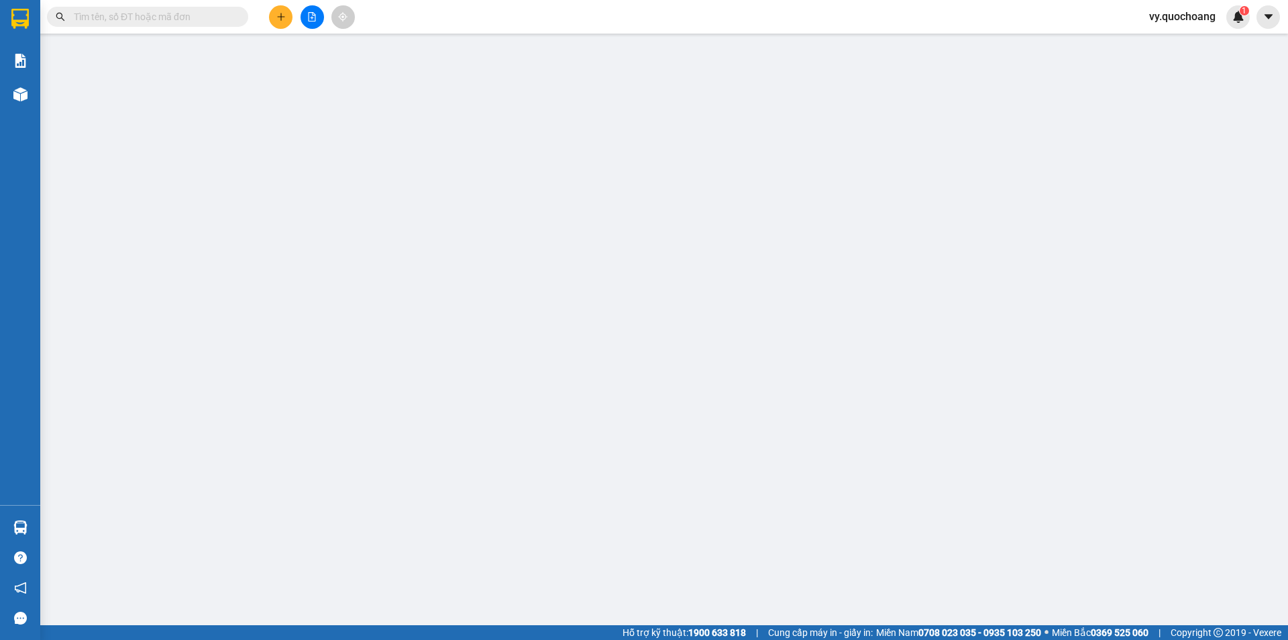
type input "60.000"
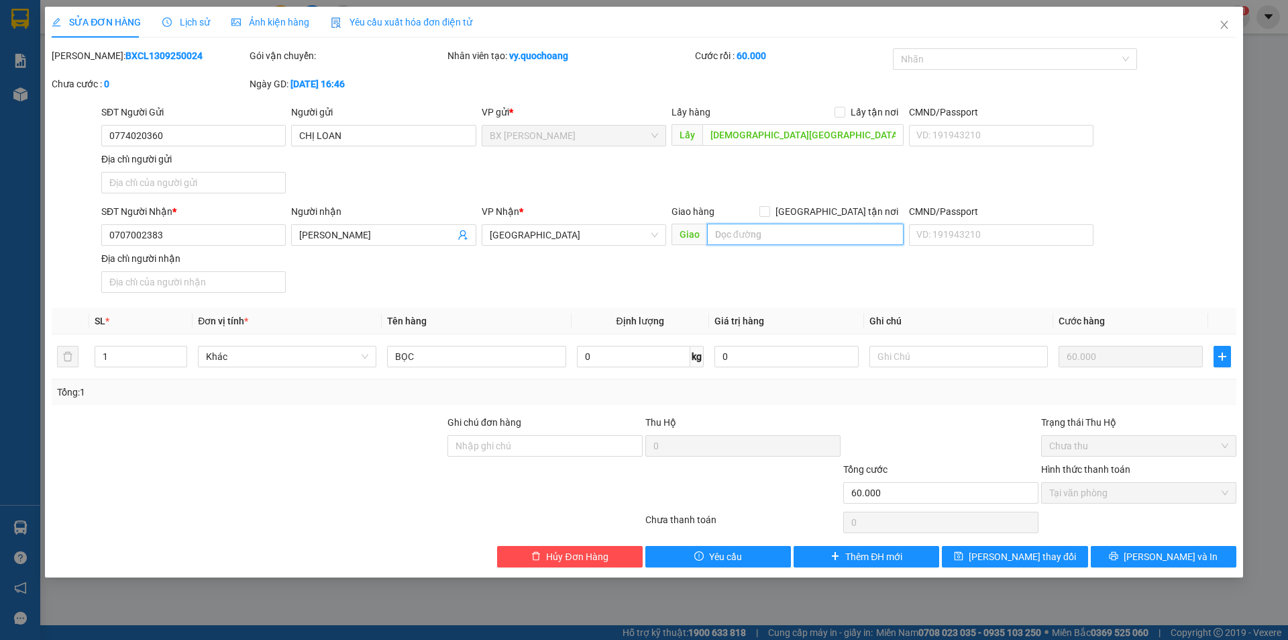
click at [795, 238] on input "text" at bounding box center [805, 233] width 197 height 21
type input "BXMT"
click at [1168, 556] on span "Lưu và In" at bounding box center [1171, 556] width 94 height 15
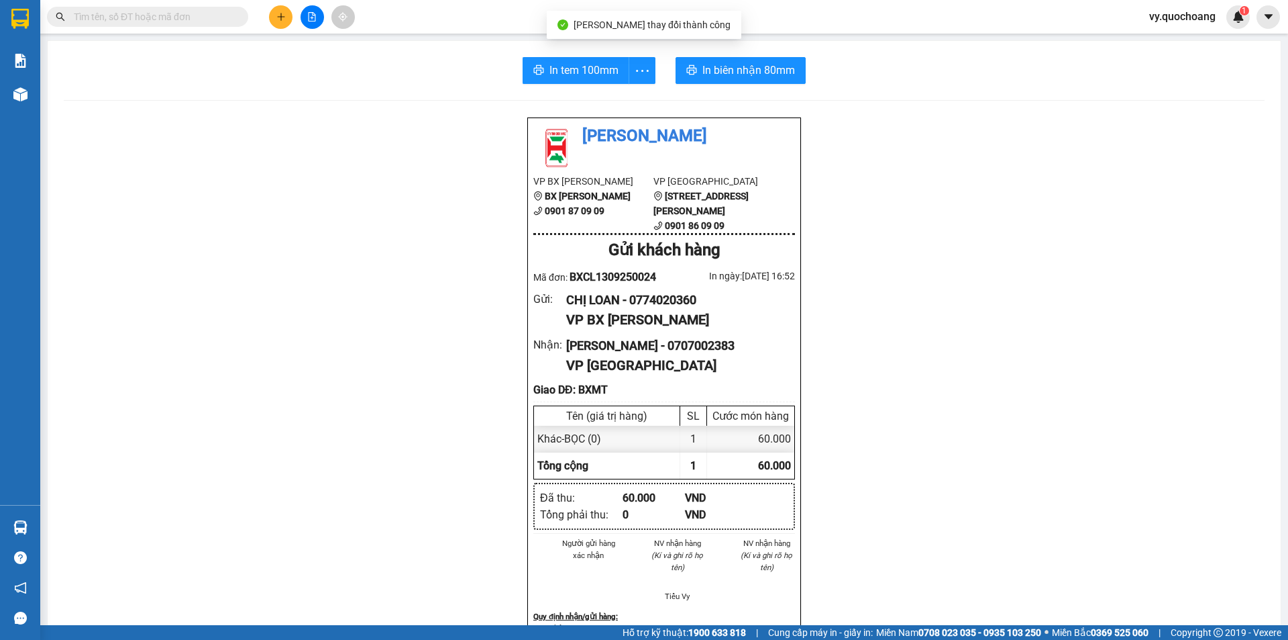
click at [540, 56] on div "In tem 100mm In biên nhận 80mm Quốc Hoàng VP BX Cao Lãnh BX Cao Lãnh 0901 87 09…" at bounding box center [664, 570] width 1233 height 1059
click at [571, 73] on span "In tem 100mm" at bounding box center [584, 70] width 69 height 17
click at [584, 53] on div "In tem 100mm In biên nhận 80mm Quốc Hoàng VP BX Cao Lãnh BX Cao Lãnh 0901 87 09…" at bounding box center [664, 570] width 1233 height 1059
click at [595, 62] on span "In tem 100mm" at bounding box center [584, 70] width 69 height 17
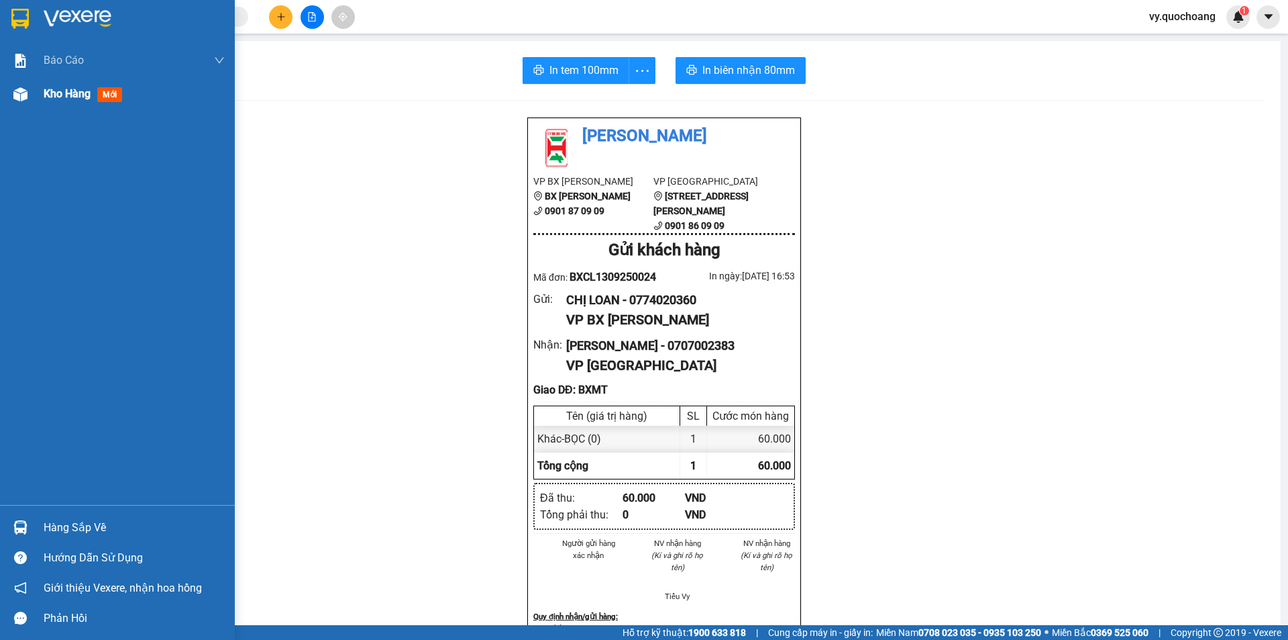
click at [12, 84] on div at bounding box center [20, 94] width 23 height 23
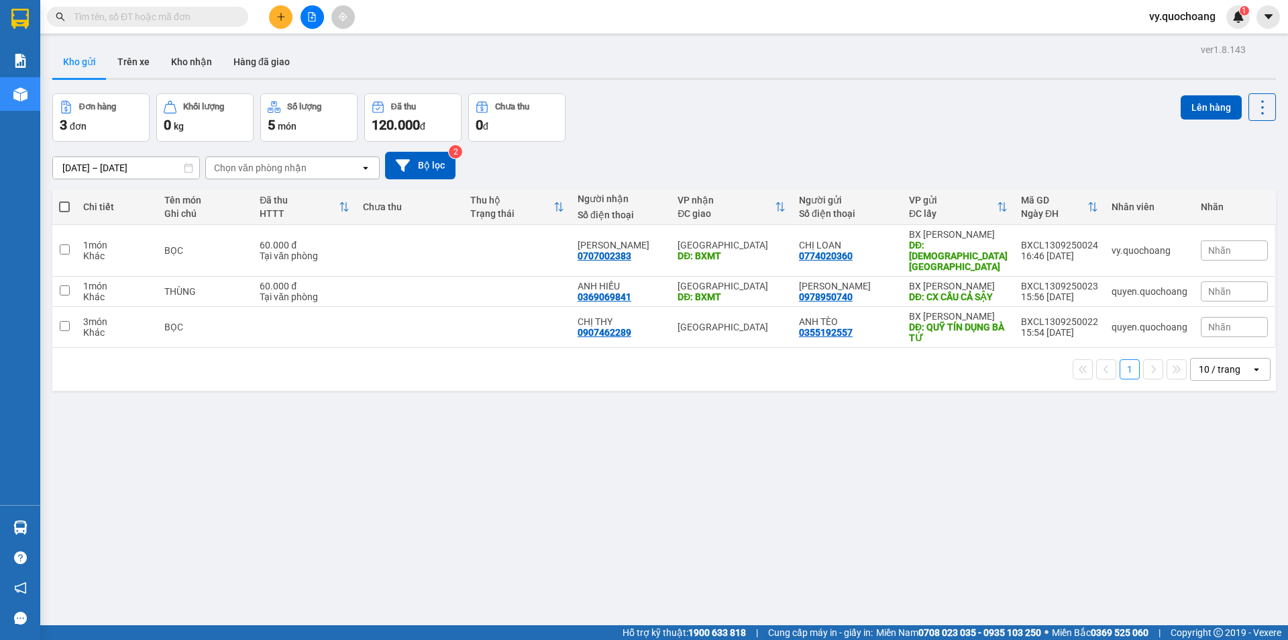
click at [89, 211] on div "Chi tiết" at bounding box center [117, 206] width 68 height 11
click at [70, 206] on th at bounding box center [64, 207] width 24 height 36
click at [62, 211] on span at bounding box center [64, 206] width 11 height 11
click at [64, 200] on input "checkbox" at bounding box center [64, 200] width 0 height 0
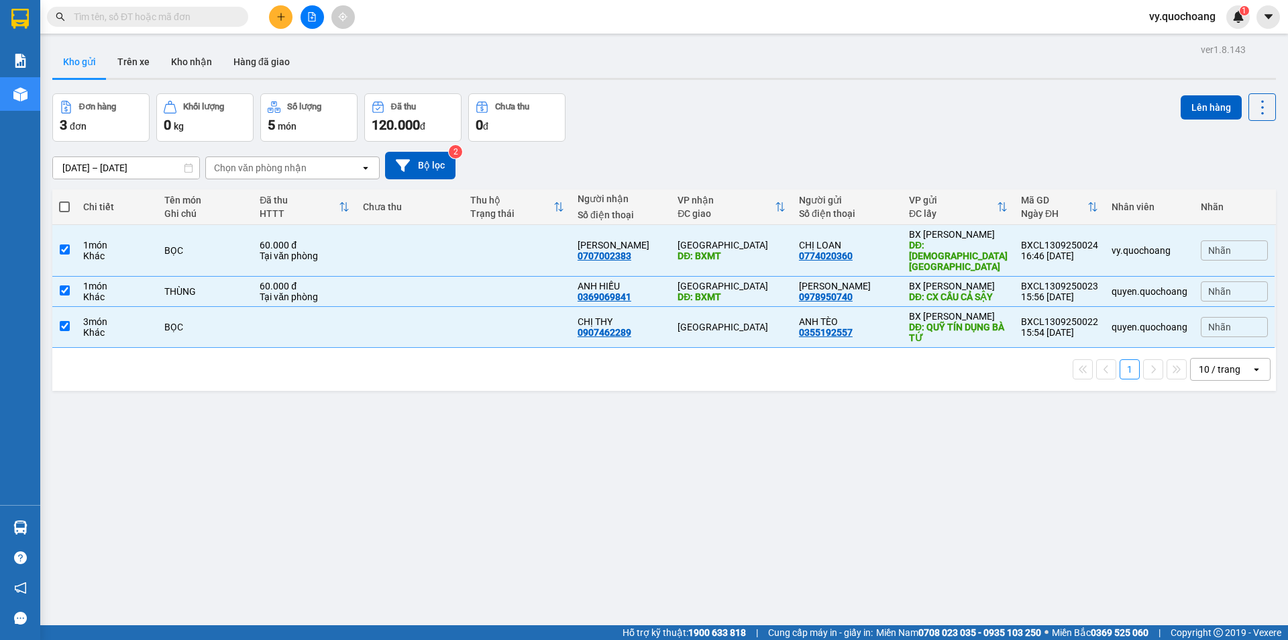
checkbox input "true"
click at [1181, 102] on button "Lên hàng" at bounding box center [1211, 107] width 61 height 24
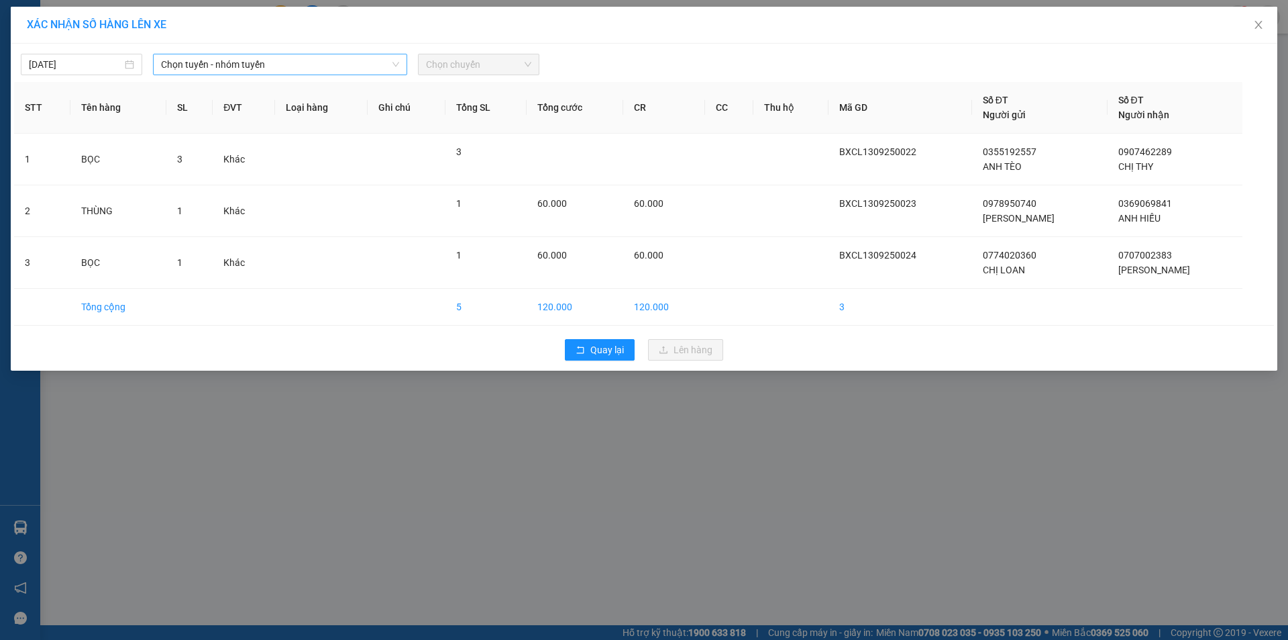
click at [315, 74] on span "Chọn tuyến - nhóm tuyến" at bounding box center [280, 64] width 238 height 20
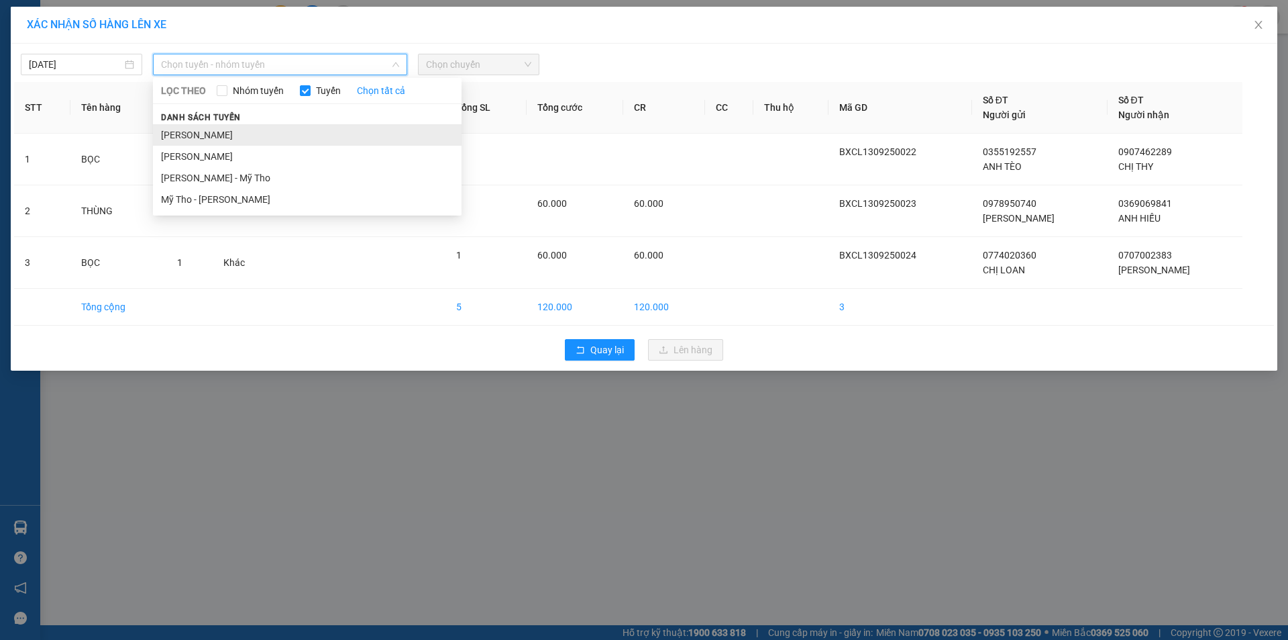
click at [313, 136] on li "[PERSON_NAME]" at bounding box center [307, 134] width 309 height 21
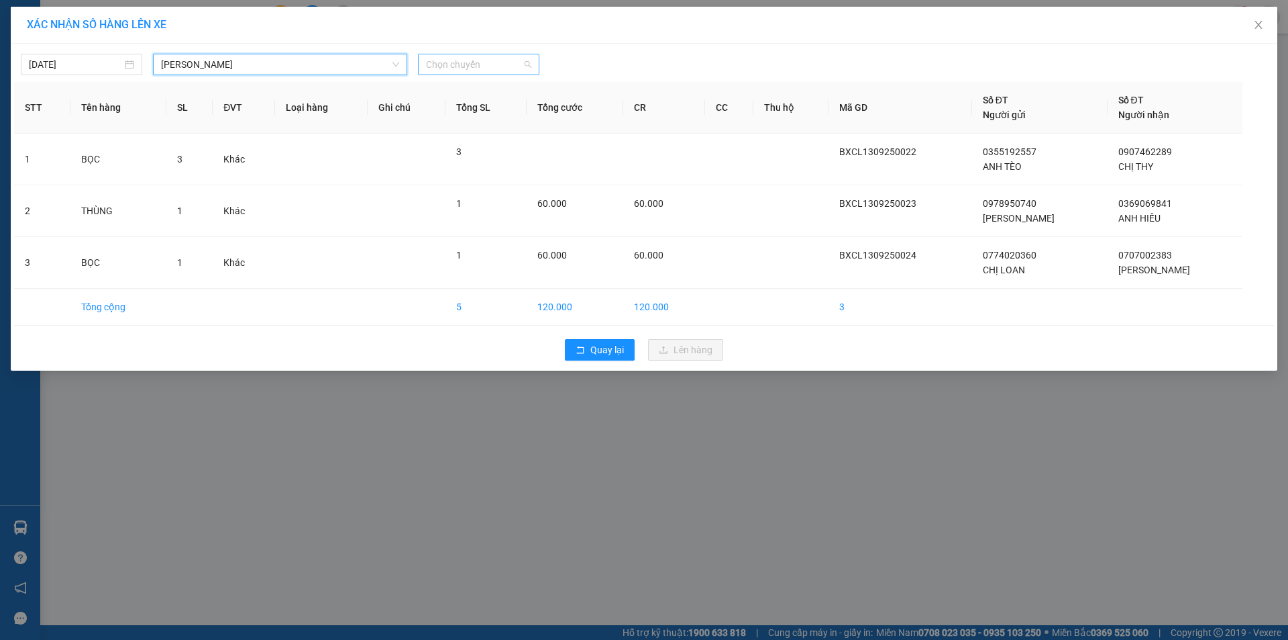
click at [487, 58] on span "Chọn chuyến" at bounding box center [478, 64] width 105 height 20
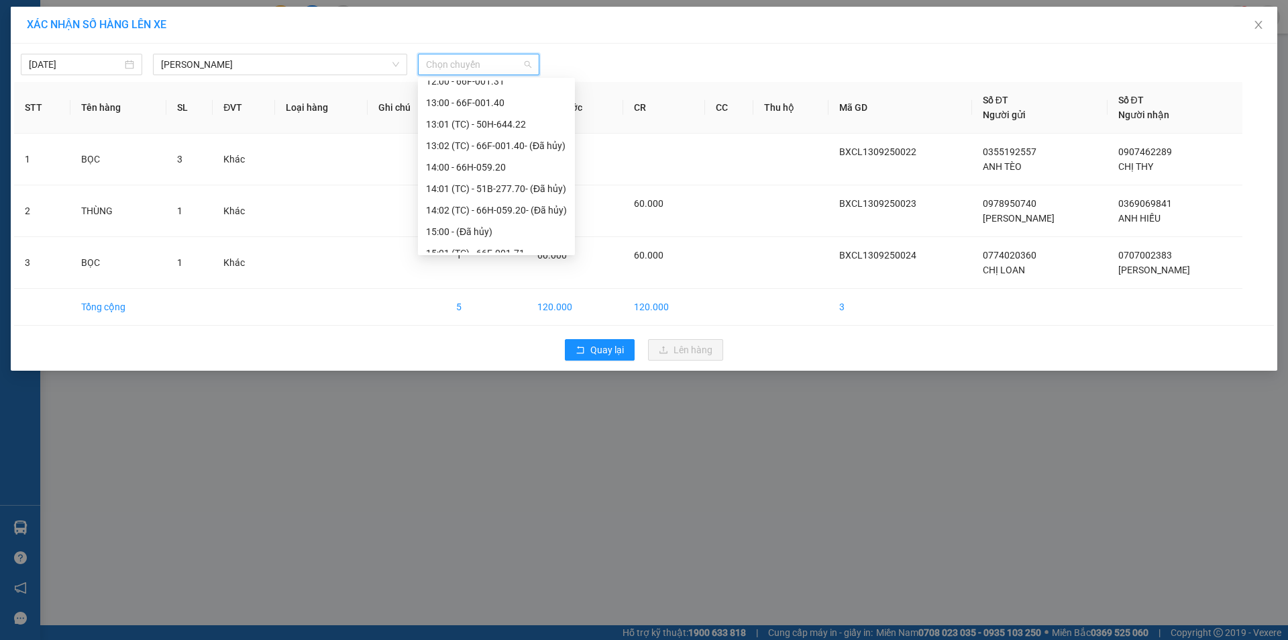
scroll to position [623, 0]
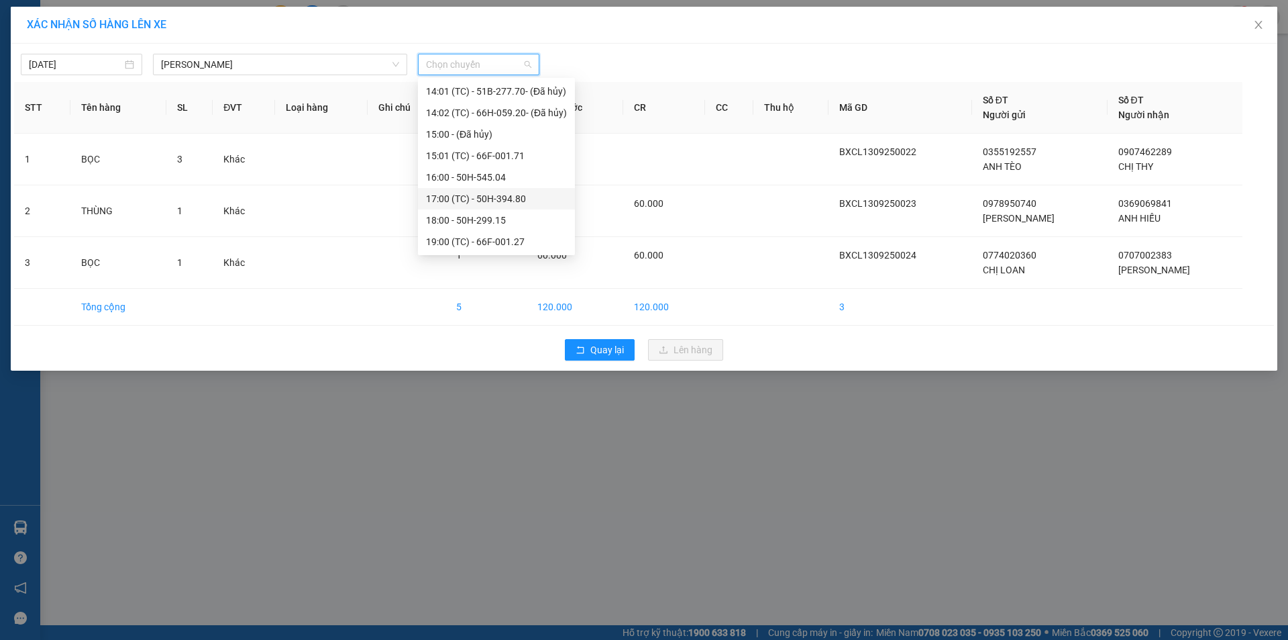
click at [491, 199] on div "17:00 (TC) - 50H-394.80" at bounding box center [496, 198] width 141 height 15
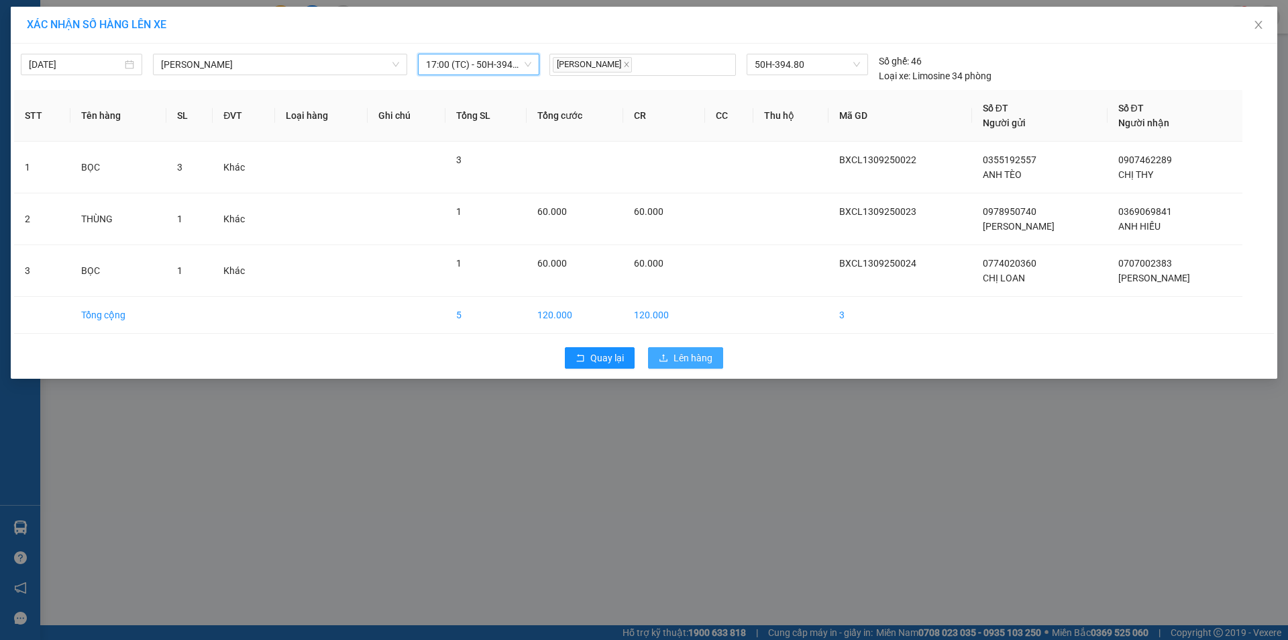
click at [668, 351] on button "Lên hàng" at bounding box center [685, 357] width 75 height 21
